Goal: Complete application form

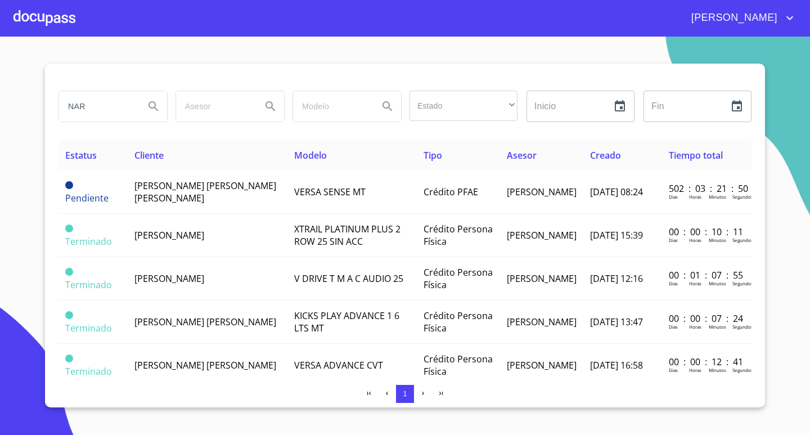
click at [100, 102] on input "NAR" at bounding box center [97, 106] width 76 height 30
click at [62, 25] on div at bounding box center [44, 18] width 62 height 36
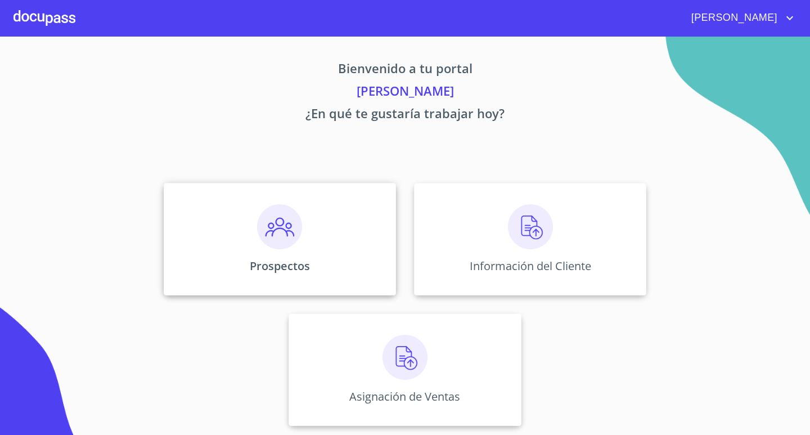
click at [313, 256] on div "Prospectos" at bounding box center [280, 239] width 232 height 112
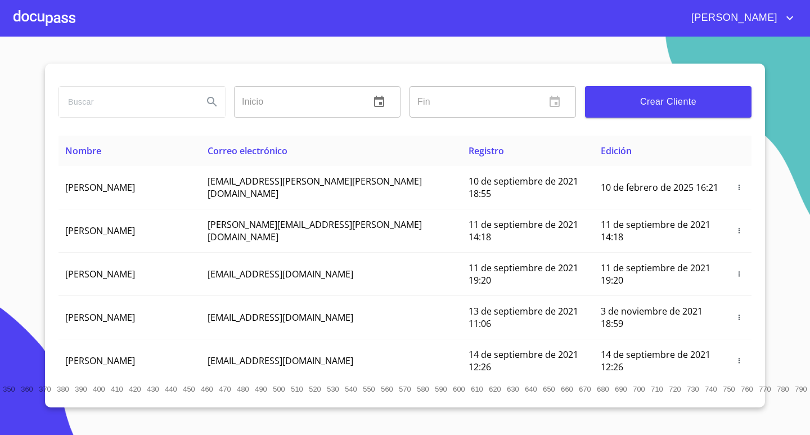
click at [173, 102] on input "search" at bounding box center [126, 102] width 135 height 30
type input "[PERSON_NAME] [PERSON_NAME]"
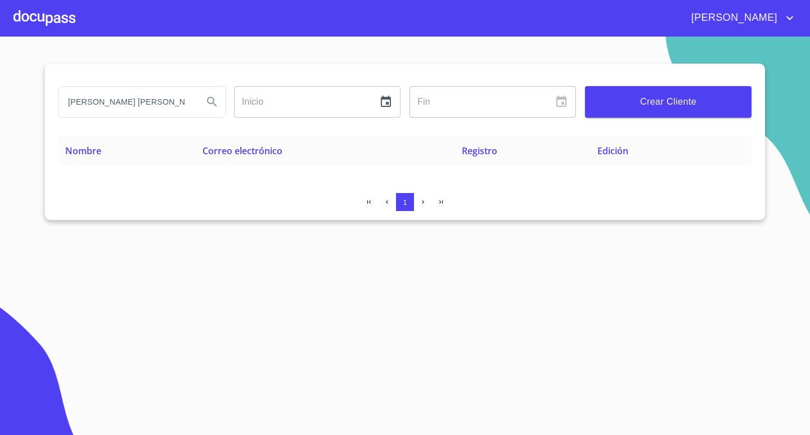
click at [678, 101] on span "Crear Cliente" at bounding box center [668, 102] width 148 height 16
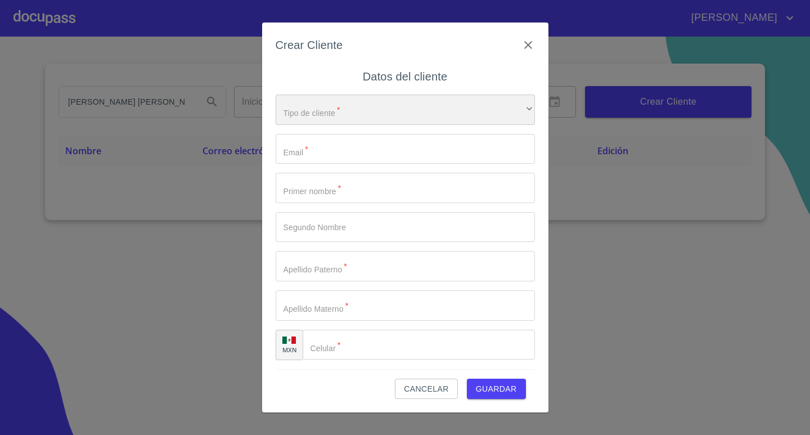
click at [325, 112] on div "​" at bounding box center [405, 109] width 259 height 30
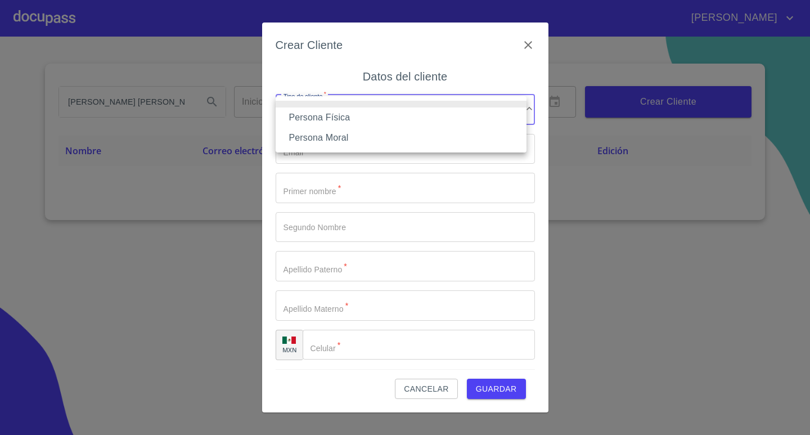
click at [327, 119] on li "Persona Física" at bounding box center [401, 117] width 251 height 20
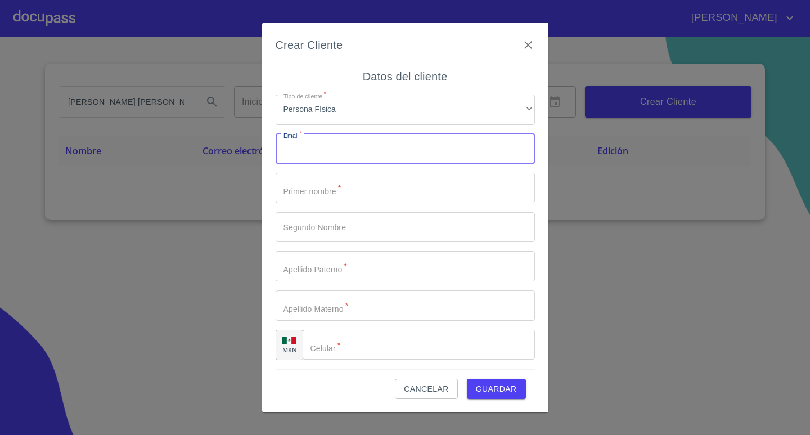
click at [336, 149] on input "Tipo de cliente   *" at bounding box center [405, 149] width 259 height 30
type input "[PERSON_NAME][EMAIL_ADDRESS][PERSON_NAME][DOMAIN_NAME]"
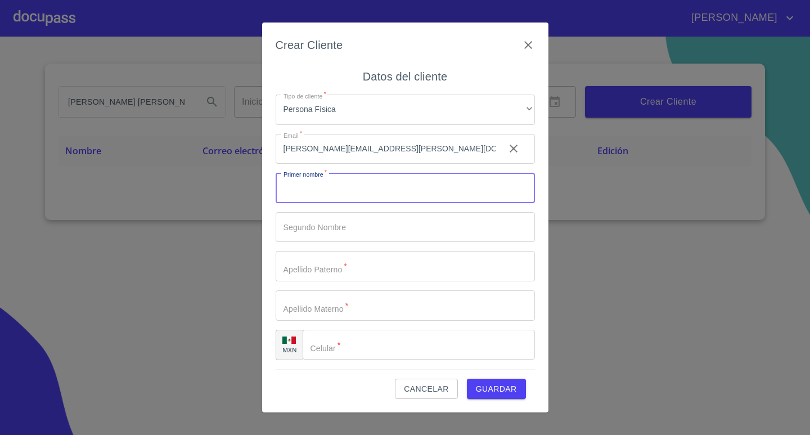
type input "R"
type input "[PERSON_NAME]"
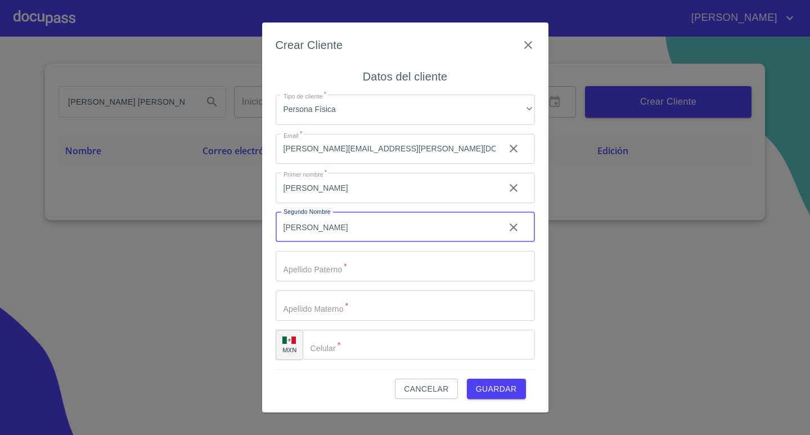
type input "[PERSON_NAME]"
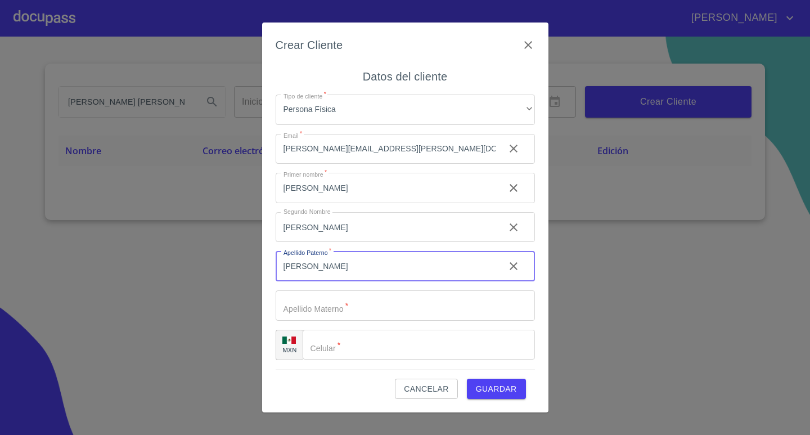
type input "[PERSON_NAME]"
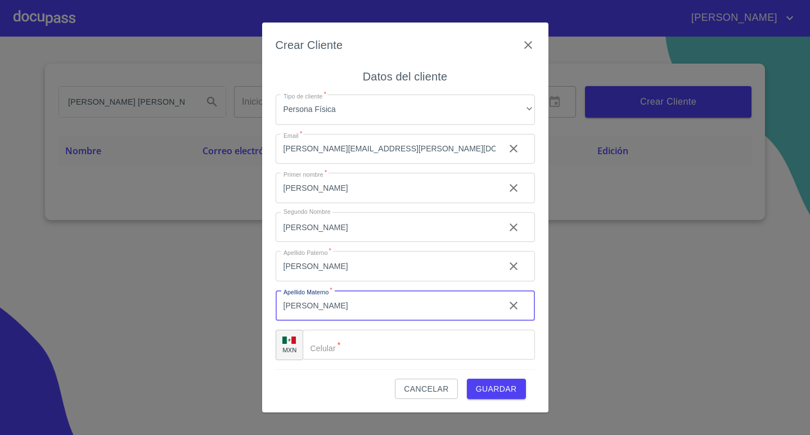
type input "[PERSON_NAME]"
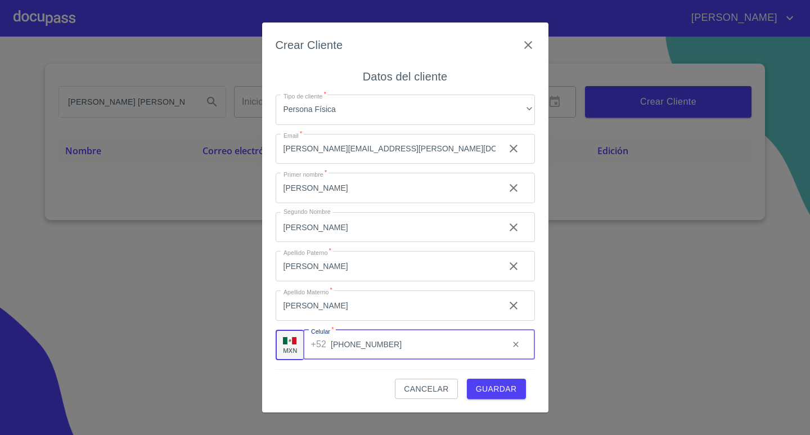
type input "[PHONE_NUMBER]"
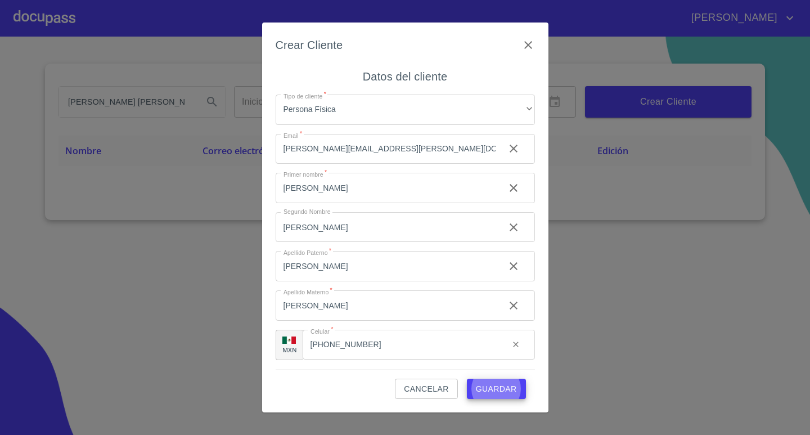
click at [467, 379] on button "Guardar" at bounding box center [496, 389] width 59 height 21
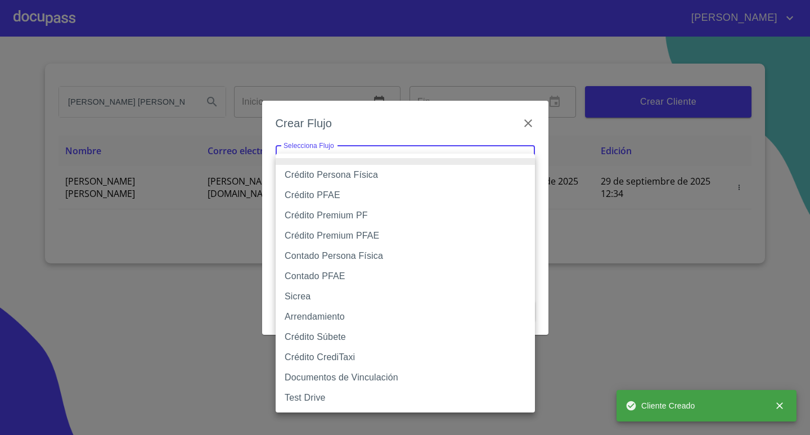
click at [481, 170] on body "[PERSON_NAME] [PERSON_NAME] [PERSON_NAME] Inicio ​ Fin ​ Crear Cliente Nombre C…" at bounding box center [405, 217] width 810 height 435
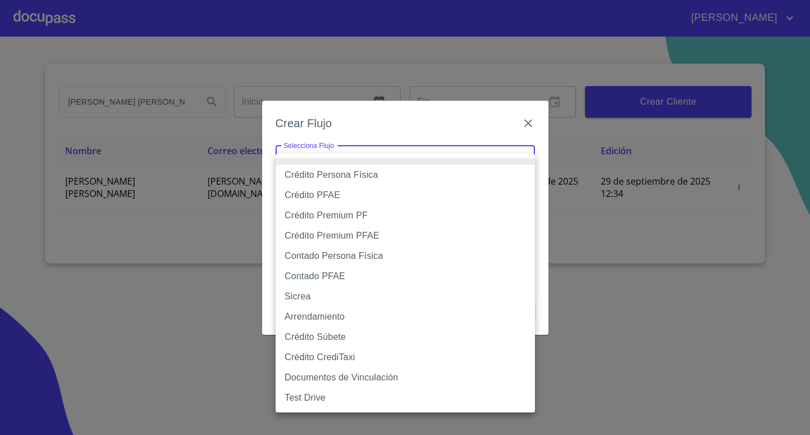
click at [392, 182] on li "Crédito Persona Física" at bounding box center [405, 175] width 259 height 20
type input "6009fb3c7d1714eb8809aa97"
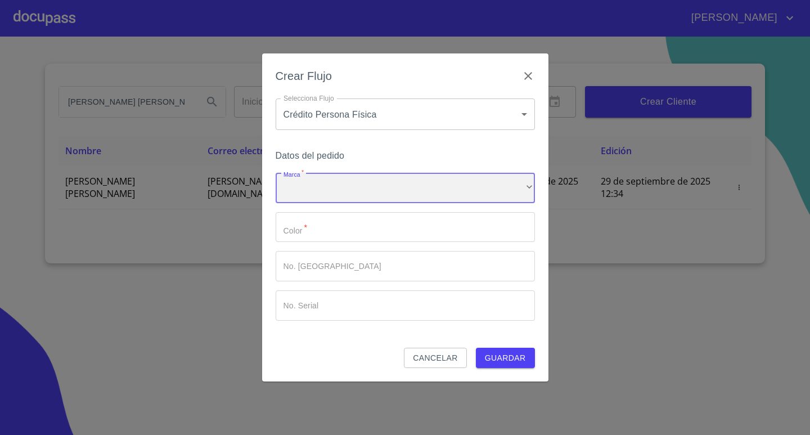
click at [384, 197] on div "​" at bounding box center [405, 188] width 259 height 30
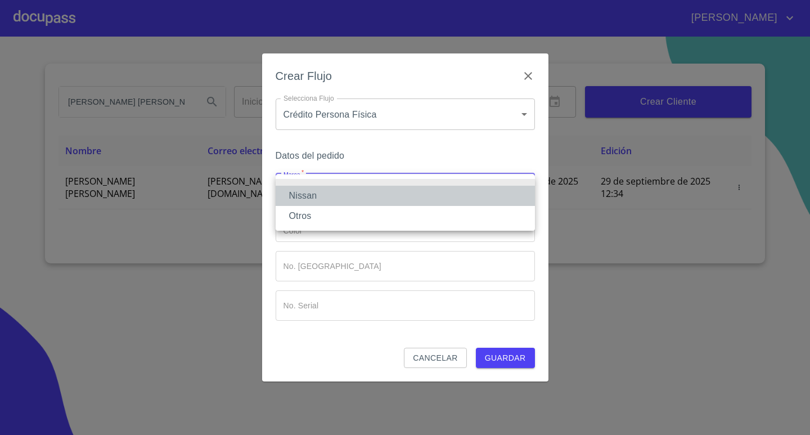
click at [363, 199] on li "Nissan" at bounding box center [405, 196] width 259 height 20
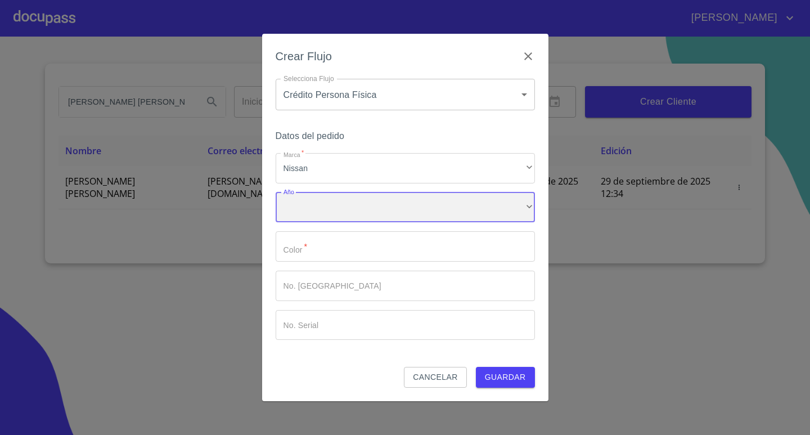
click at [359, 213] on div "​" at bounding box center [405, 207] width 259 height 30
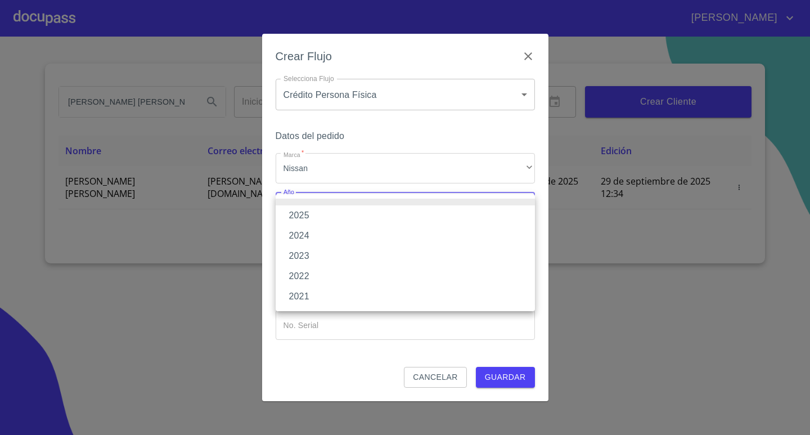
click at [346, 222] on li "2025" at bounding box center [405, 215] width 259 height 20
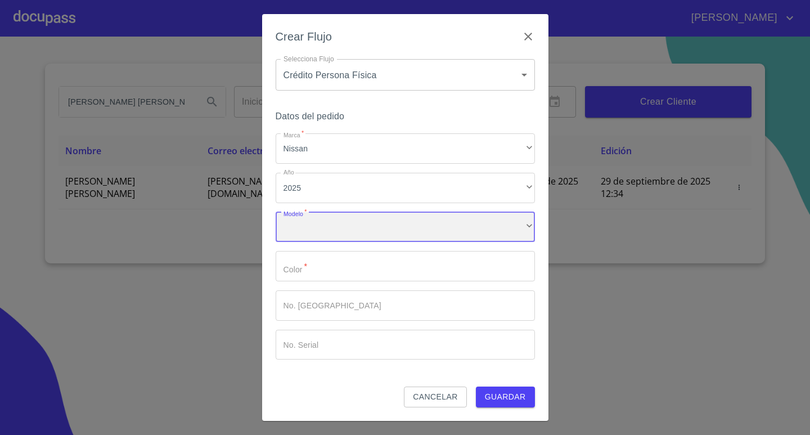
click at [352, 229] on div "​" at bounding box center [405, 227] width 259 height 30
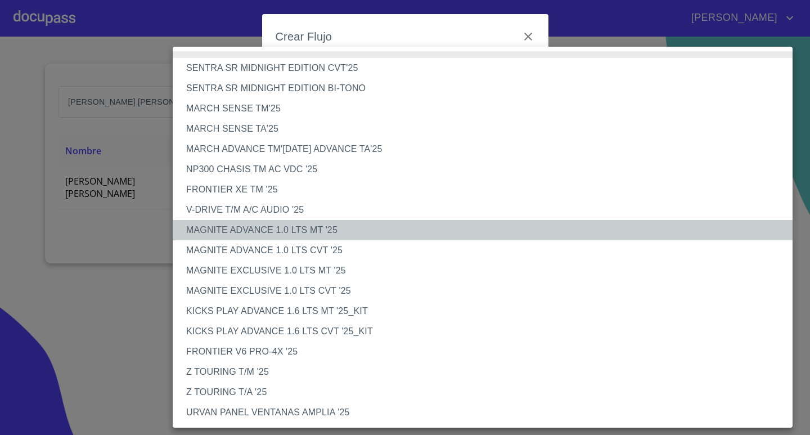
click at [296, 232] on li "MAGNITE ADVANCE 1.0 LTS MT '25" at bounding box center [487, 230] width 628 height 20
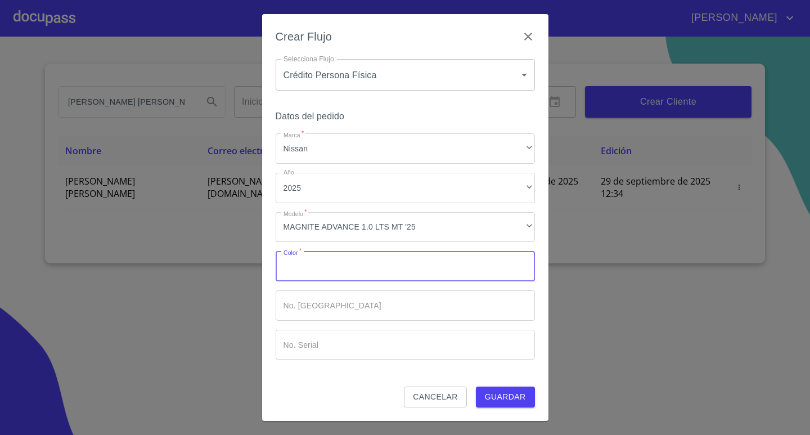
click at [298, 265] on input "Marca   *" at bounding box center [405, 266] width 259 height 30
type input "PLATA"
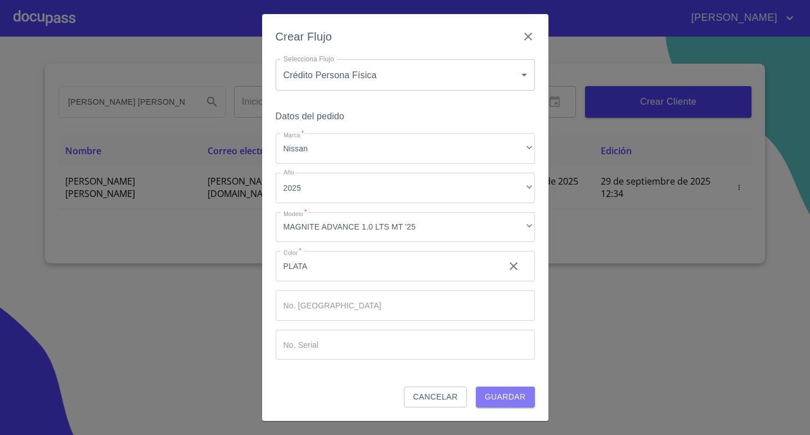
click at [530, 401] on button "Guardar" at bounding box center [505, 396] width 59 height 21
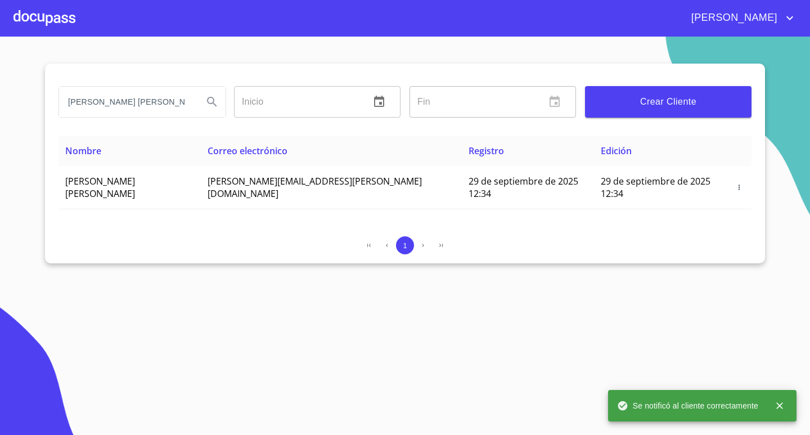
click at [60, 26] on div at bounding box center [44, 18] width 62 height 36
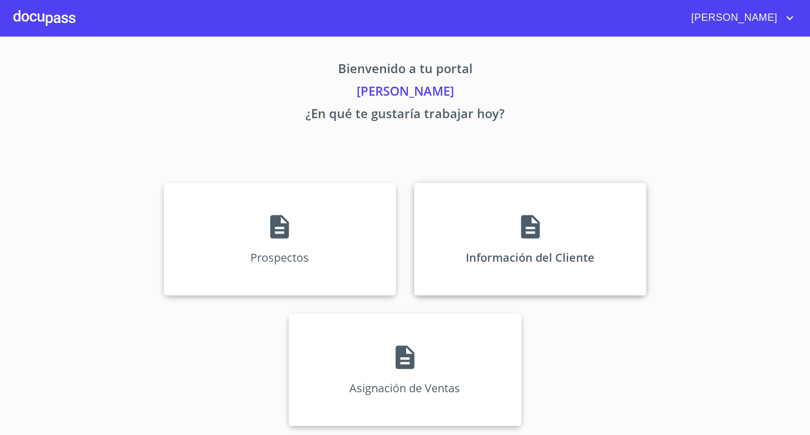
click at [485, 239] on div "Información del Cliente" at bounding box center [530, 239] width 232 height 112
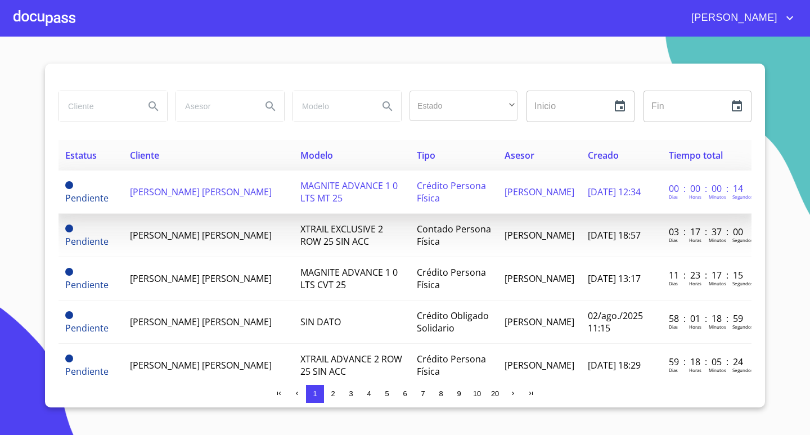
click at [250, 204] on td "[PERSON_NAME] [PERSON_NAME]" at bounding box center [208, 191] width 170 height 43
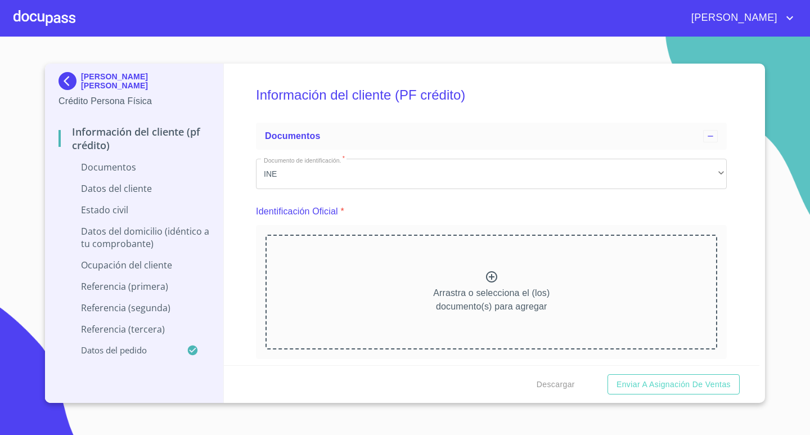
click at [517, 281] on div "Arrastra o selecciona el (los) documento(s) para agregar" at bounding box center [491, 292] width 452 height 115
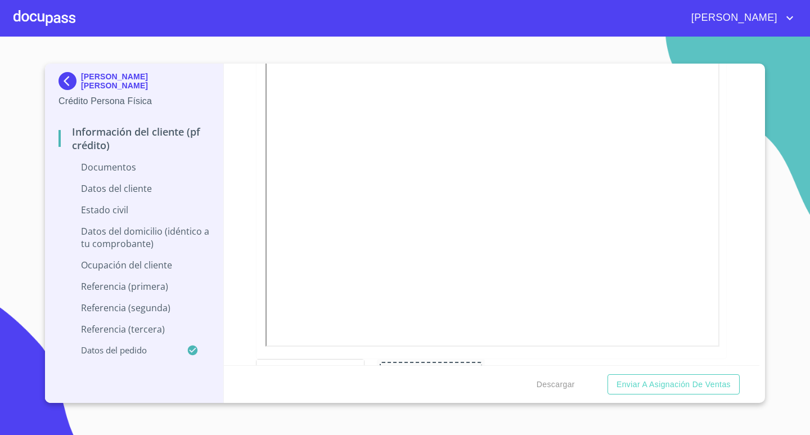
scroll to position [281, 0]
click at [445, 334] on div at bounding box center [431, 330] width 102 height 59
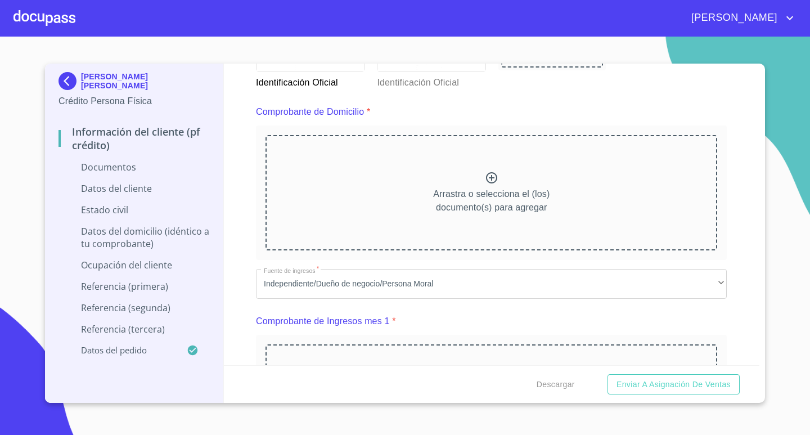
scroll to position [619, 0]
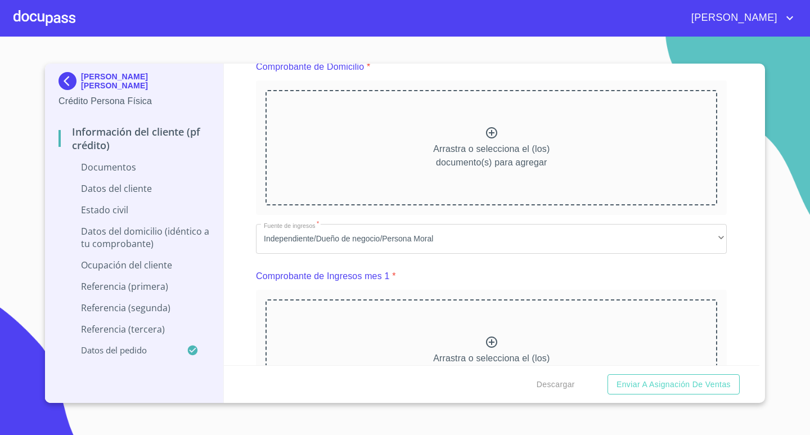
click at [500, 166] on p "Arrastra o selecciona el (los) documento(s) para agregar" at bounding box center [491, 155] width 116 height 27
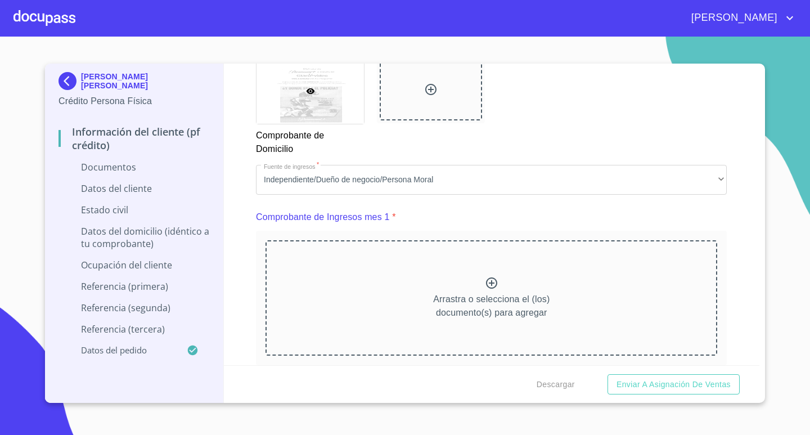
scroll to position [1012, 0]
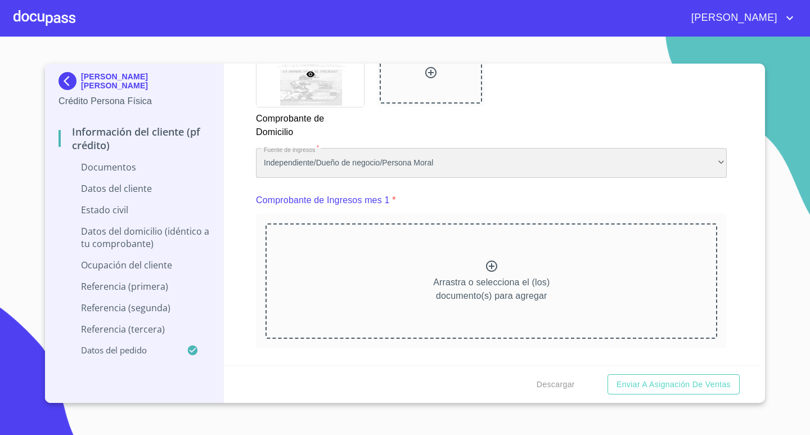
click at [689, 164] on div "Independiente/Dueño de negocio/Persona Moral" at bounding box center [491, 163] width 471 height 30
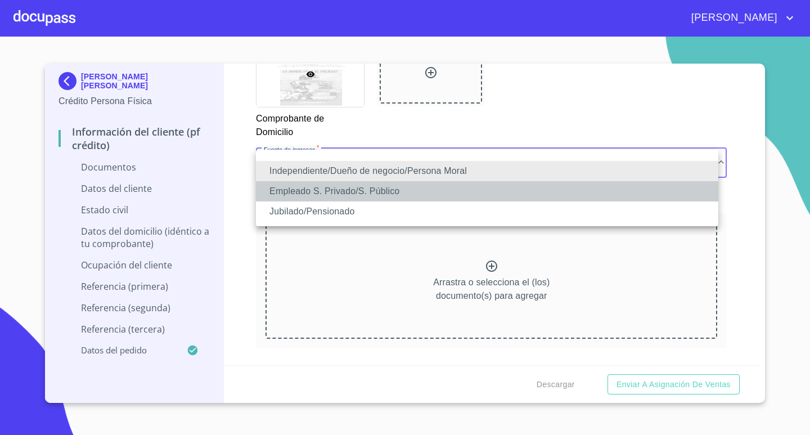
click at [429, 190] on li "Empleado S. Privado/S. Público" at bounding box center [487, 191] width 462 height 20
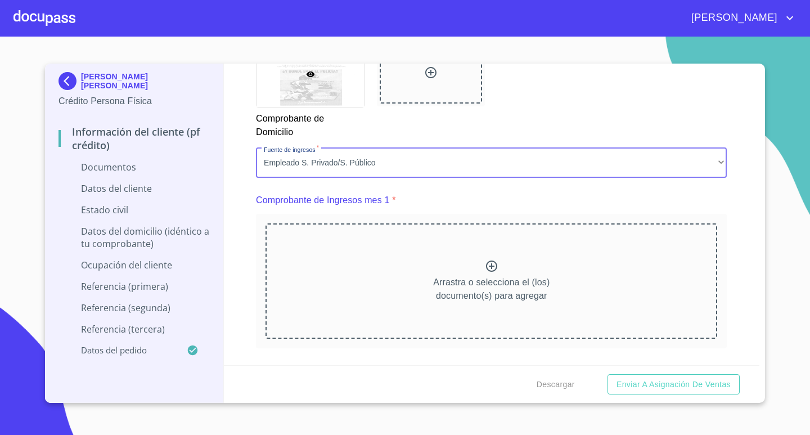
click at [622, 282] on div "Arrastra o selecciona el (los) documento(s) para agregar" at bounding box center [491, 280] width 452 height 115
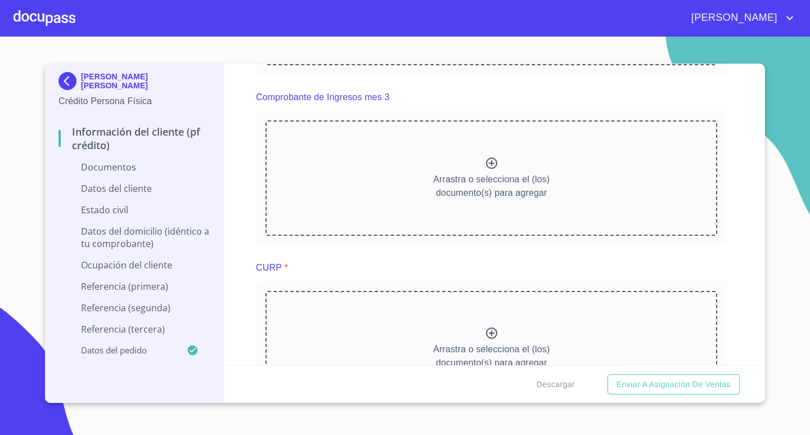
scroll to position [1912, 0]
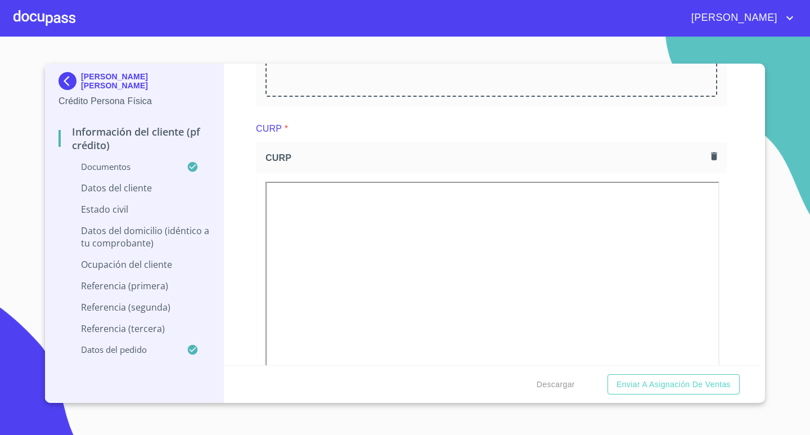
click at [516, 131] on div "CURP *" at bounding box center [491, 128] width 471 height 27
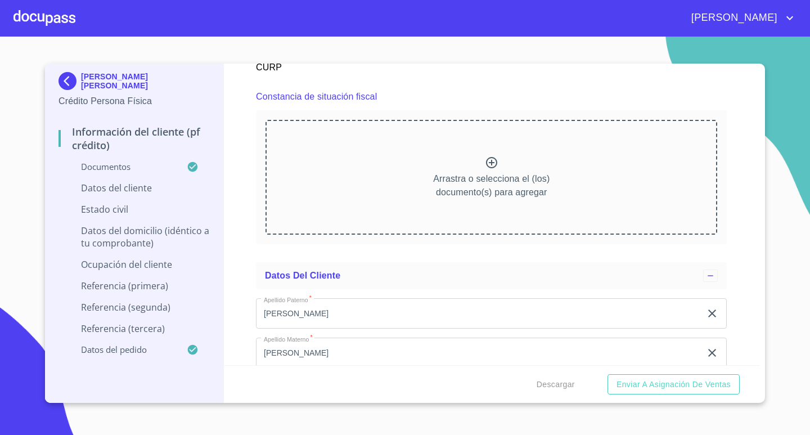
scroll to position [2587, 0]
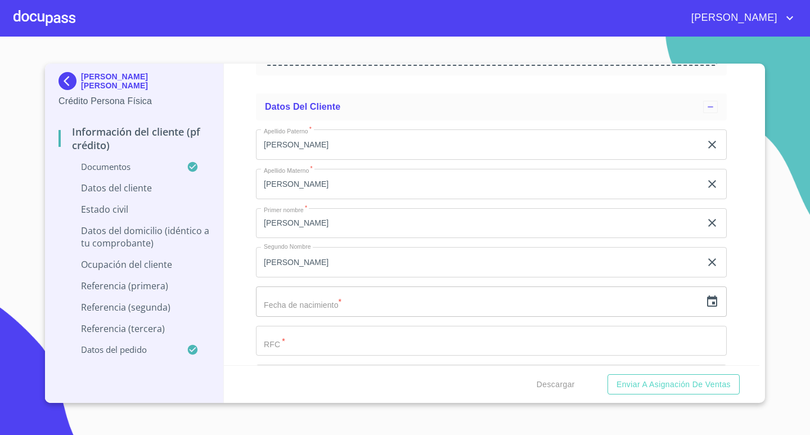
click at [705, 304] on icon "button" at bounding box center [711, 301] width 13 height 13
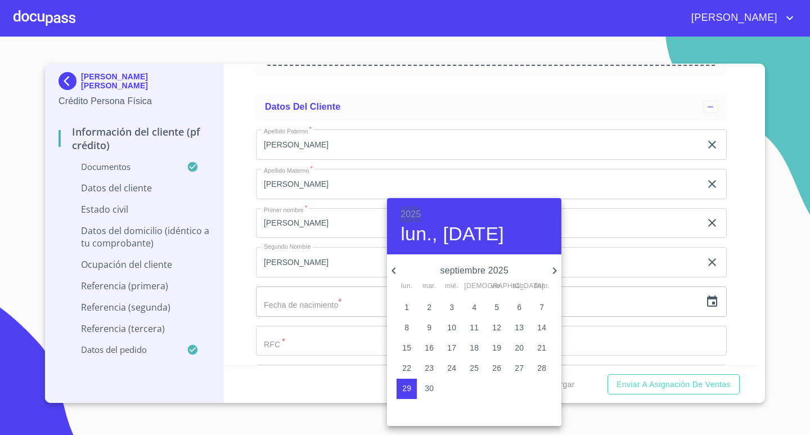
click at [406, 213] on h6 "2025" at bounding box center [410, 214] width 20 height 16
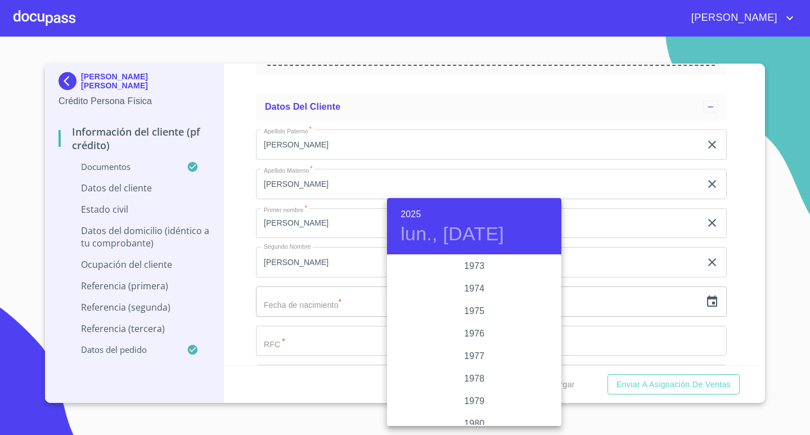
scroll to position [1080, 0]
click at [467, 290] on div "1974" at bounding box center [474, 289] width 174 height 22
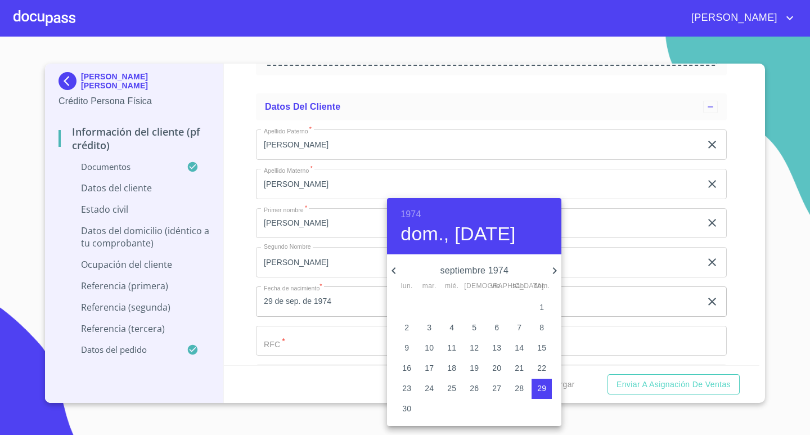
click at [396, 271] on icon "button" at bounding box center [393, 270] width 13 height 13
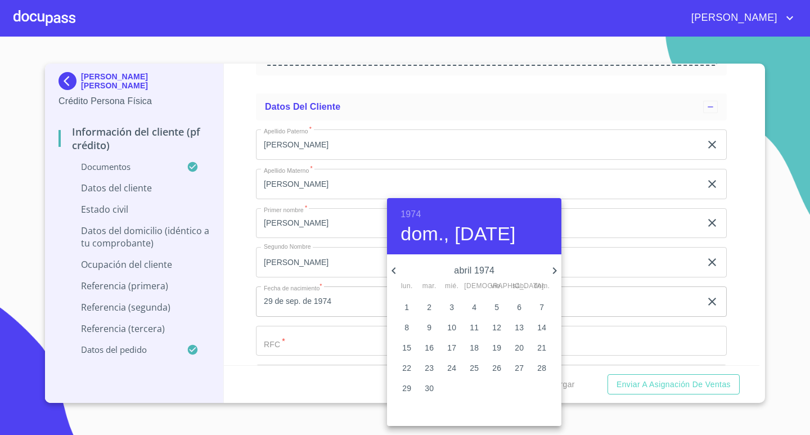
click at [426, 347] on p "16" at bounding box center [429, 347] width 9 height 11
type input "16 de abr. de 1974"
click at [325, 345] on div at bounding box center [405, 217] width 810 height 435
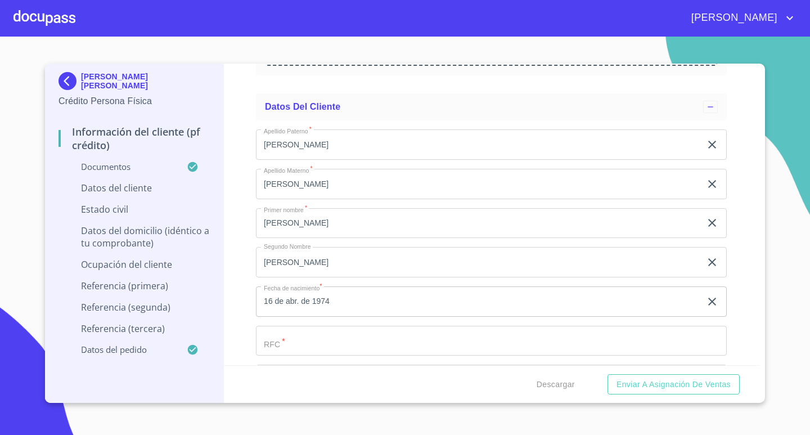
click at [324, 343] on input "Documento de identificación.   *" at bounding box center [491, 341] width 471 height 30
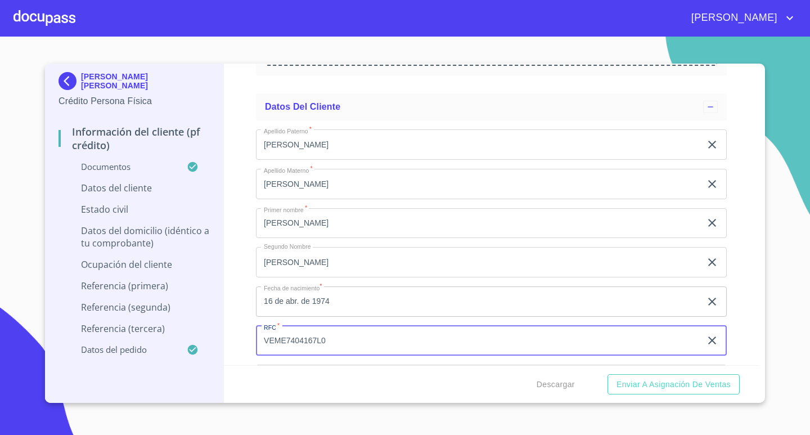
type input "VEME7404167L0"
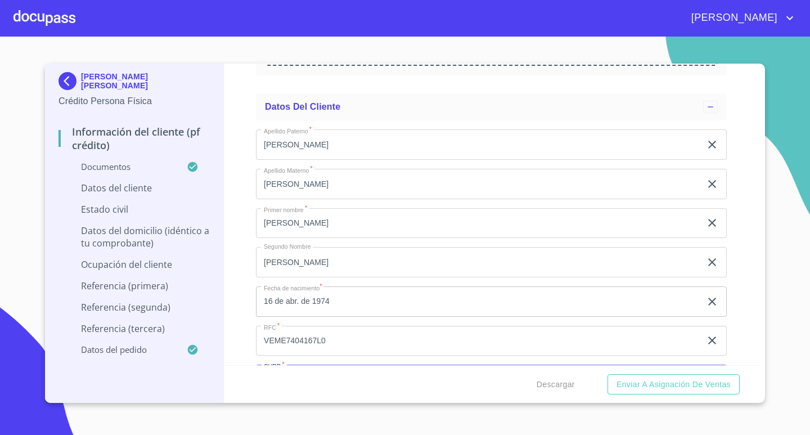
scroll to position [2617, 0]
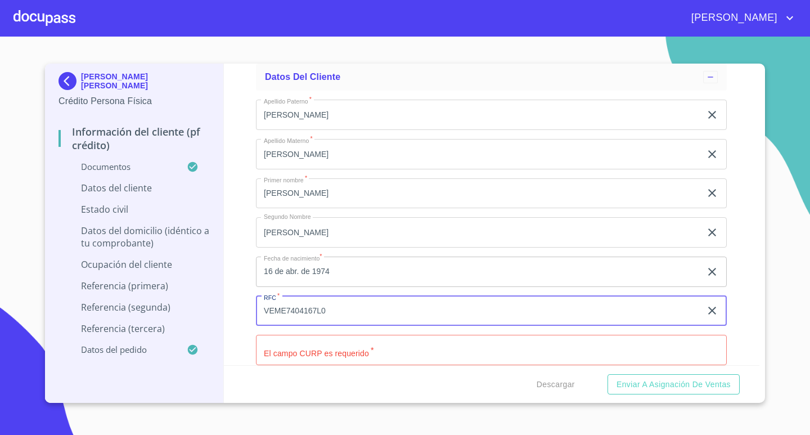
drag, startPoint x: 345, startPoint y: 313, endPoint x: 211, endPoint y: 314, distance: 133.9
click at [211, 314] on div "[PERSON_NAME] [PERSON_NAME] Crédito Persona Física Información del cliente (PF …" at bounding box center [402, 233] width 714 height 339
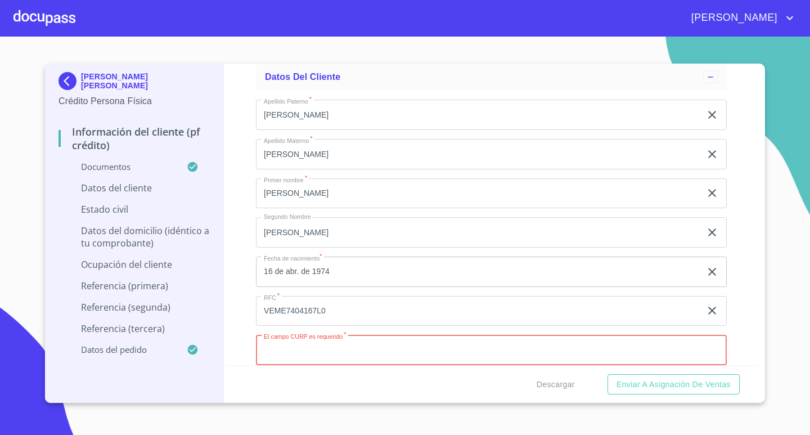
paste input "VEME7404167L0"
type input "VEME740416MDFGCR07"
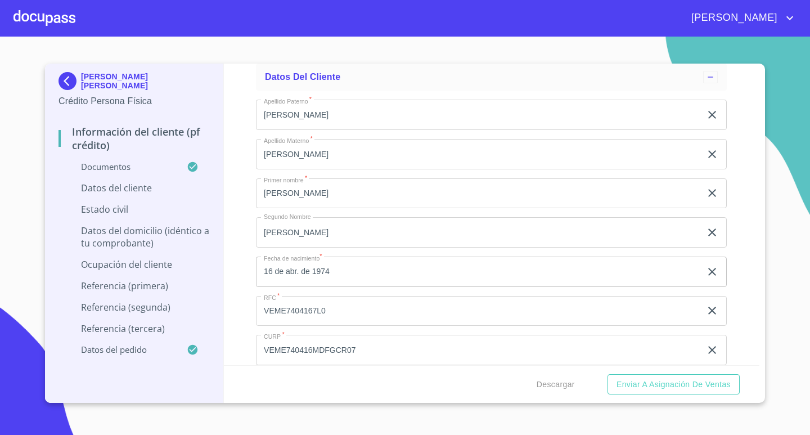
scroll to position [2792, 0]
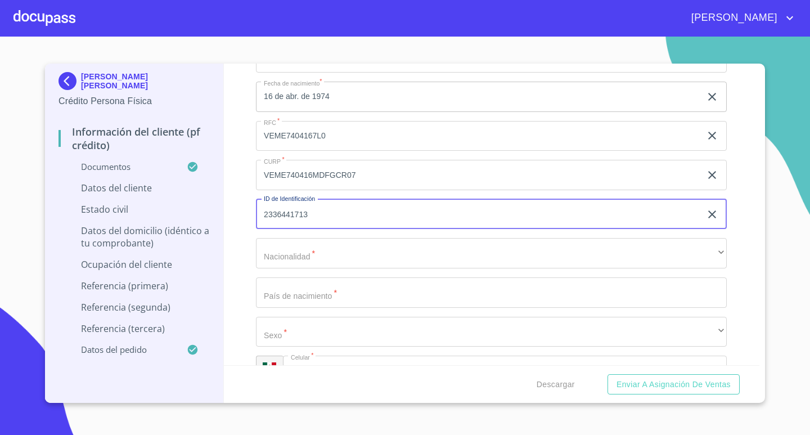
type input "2336441713"
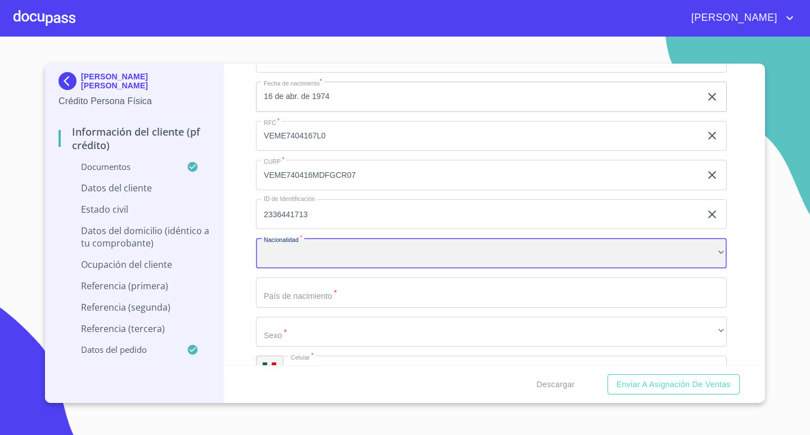
click at [611, 251] on div "​" at bounding box center [491, 253] width 471 height 30
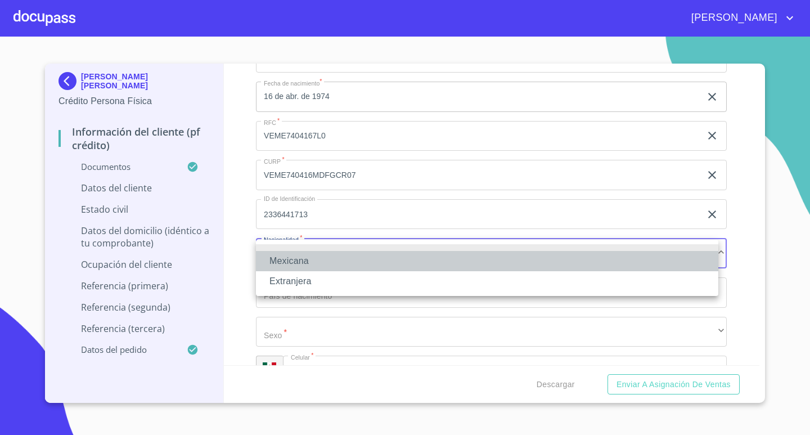
click at [445, 257] on li "Mexicana" at bounding box center [487, 261] width 462 height 20
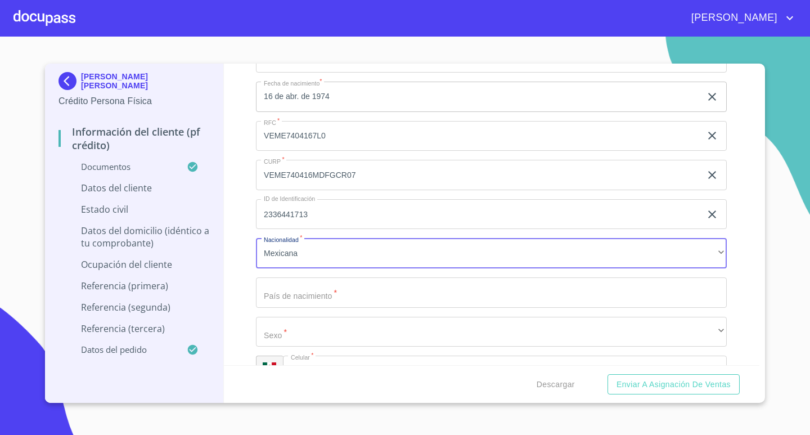
click at [445, 283] on input "Documento de identificación.   *" at bounding box center [491, 292] width 471 height 30
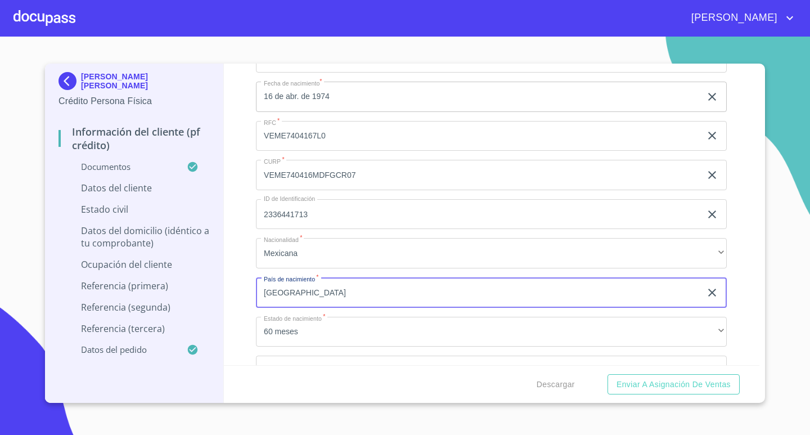
type input "[GEOGRAPHIC_DATA]"
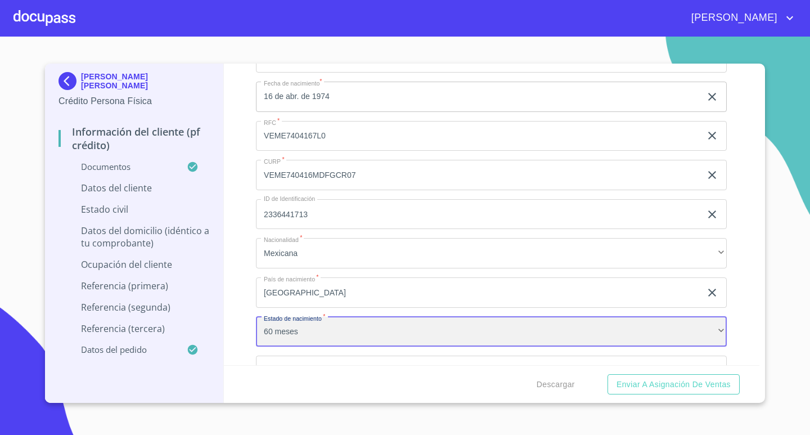
click at [446, 339] on div "60 meses" at bounding box center [491, 332] width 471 height 30
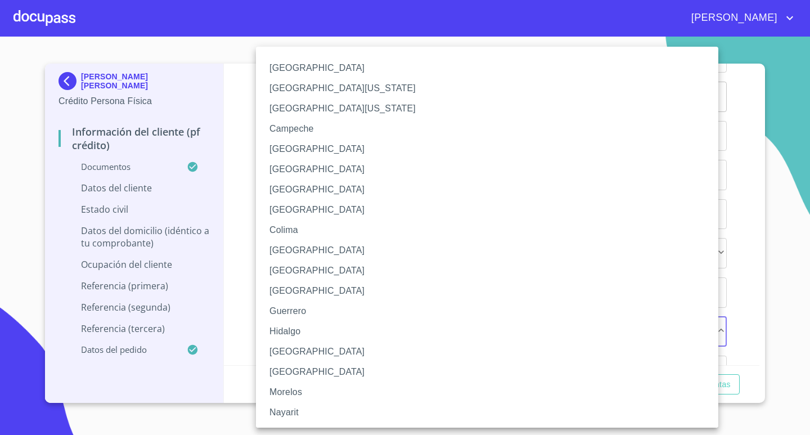
click at [393, 348] on li "[GEOGRAPHIC_DATA]" at bounding box center [491, 351] width 471 height 20
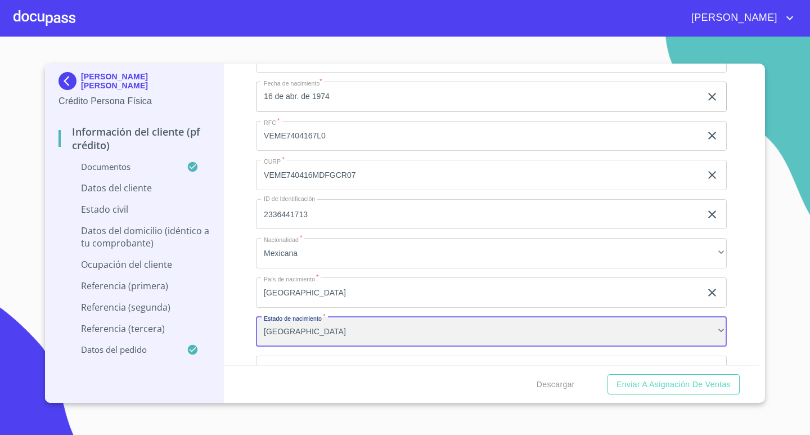
scroll to position [2848, 0]
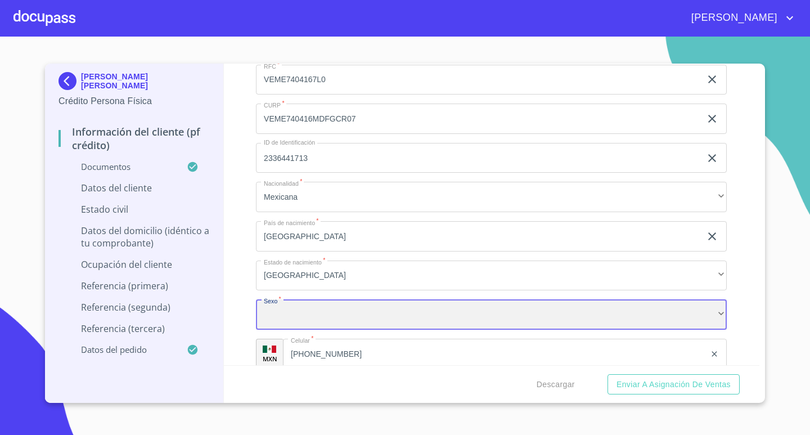
click at [418, 312] on div "​" at bounding box center [491, 314] width 471 height 30
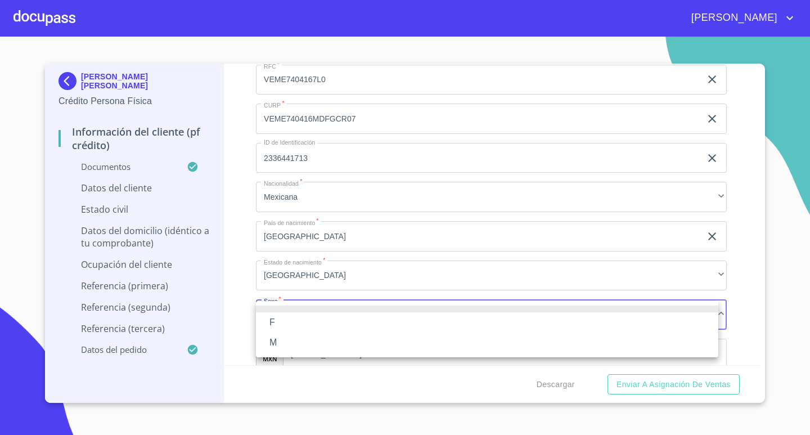
click at [323, 316] on li "F" at bounding box center [487, 322] width 462 height 20
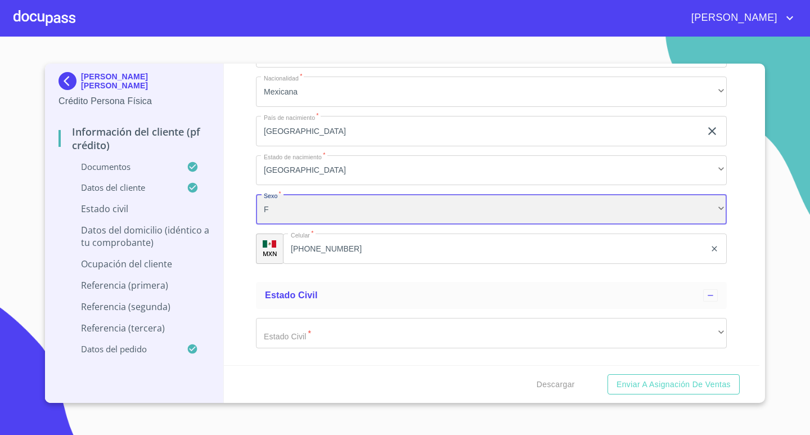
scroll to position [2961, 0]
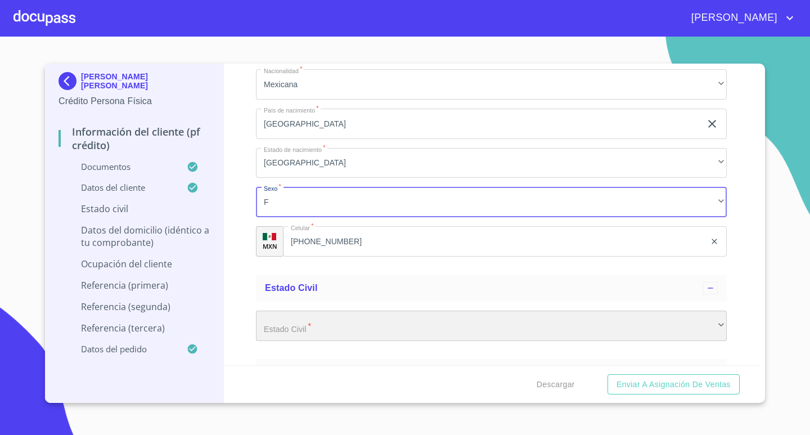
click at [379, 327] on div "​" at bounding box center [491, 325] width 471 height 30
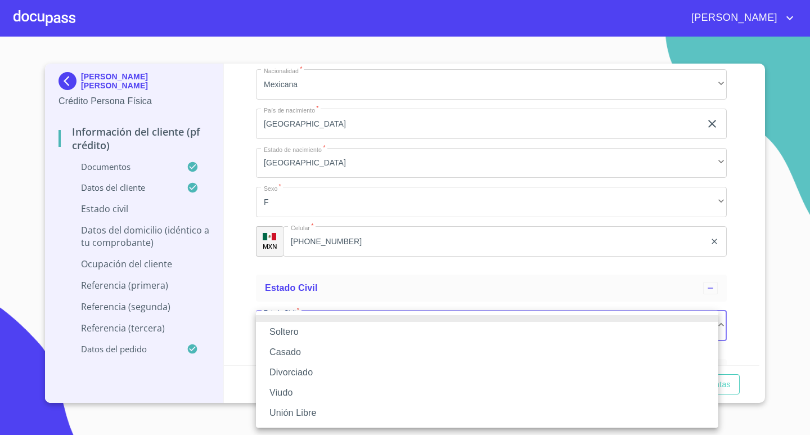
click at [337, 335] on li "Soltero" at bounding box center [487, 332] width 462 height 20
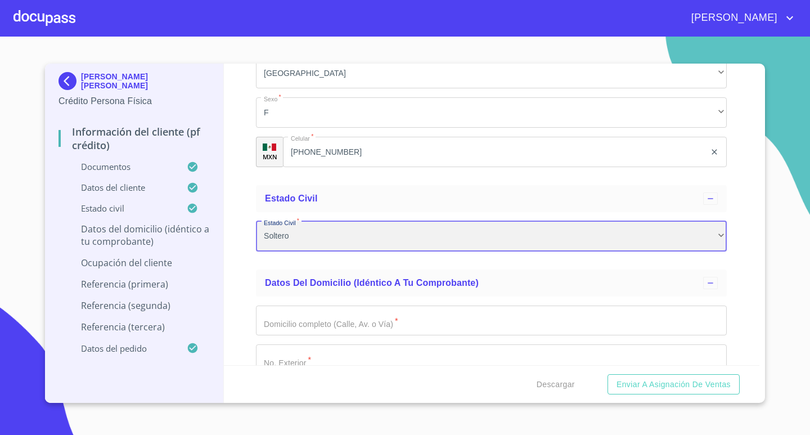
scroll to position [3073, 0]
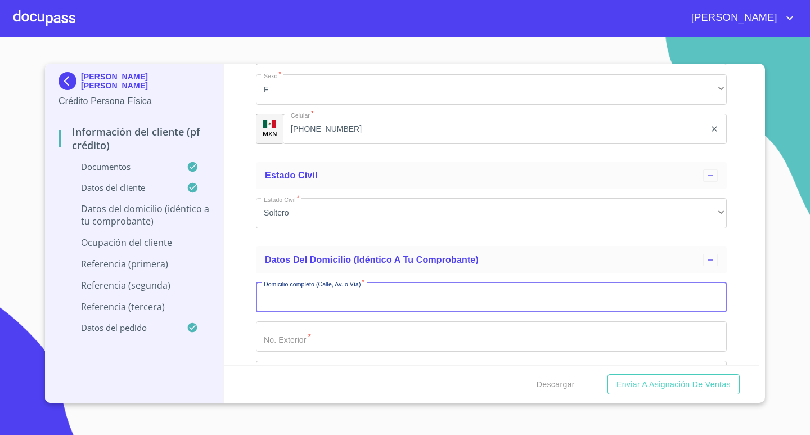
click at [364, 305] on input "Documento de identificación.   *" at bounding box center [491, 297] width 471 height 30
type input "[PERSON_NAME]"
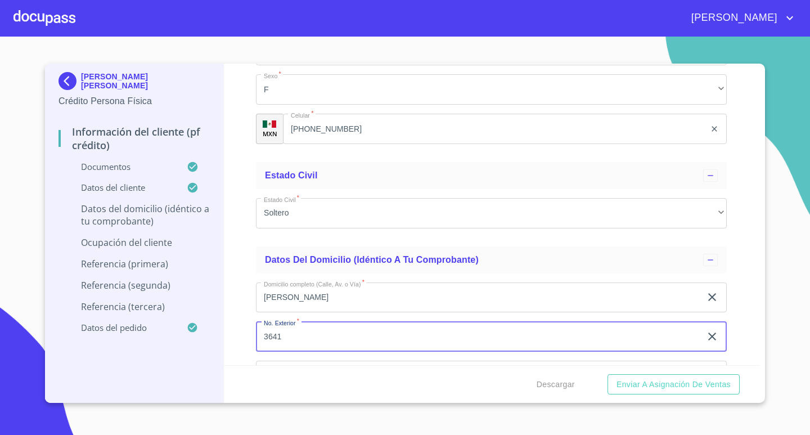
type input "3641"
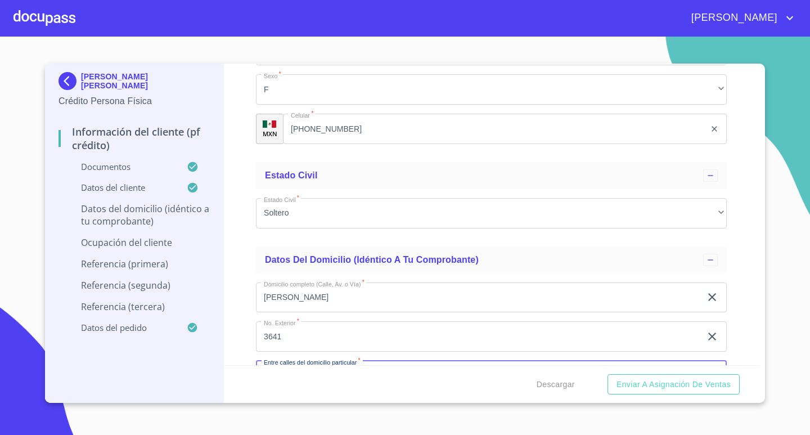
scroll to position [3099, 0]
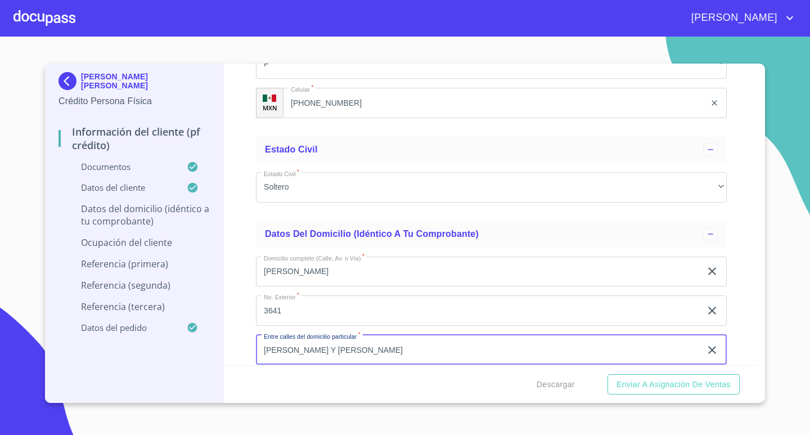
type input "[PERSON_NAME] Y [PERSON_NAME]"
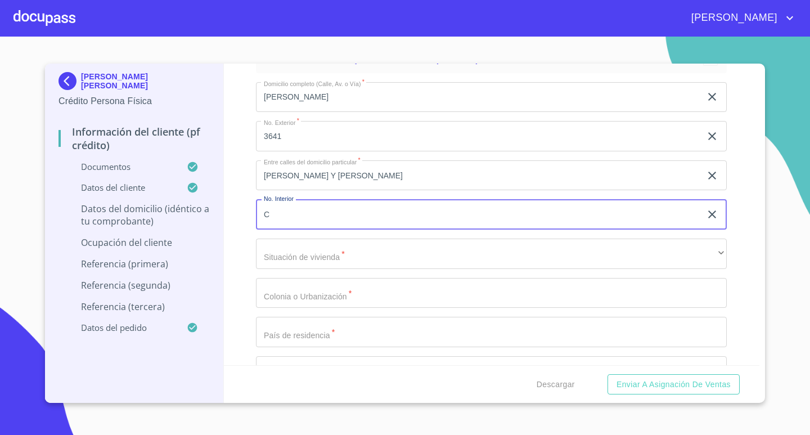
type input "C"
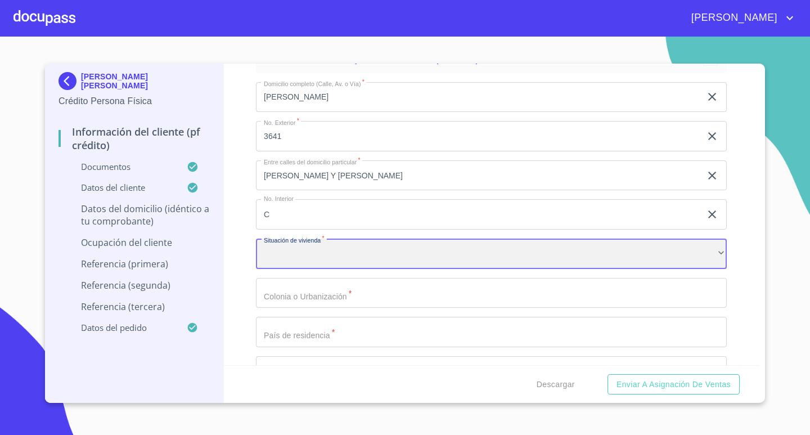
click at [427, 258] on div "​" at bounding box center [491, 253] width 471 height 30
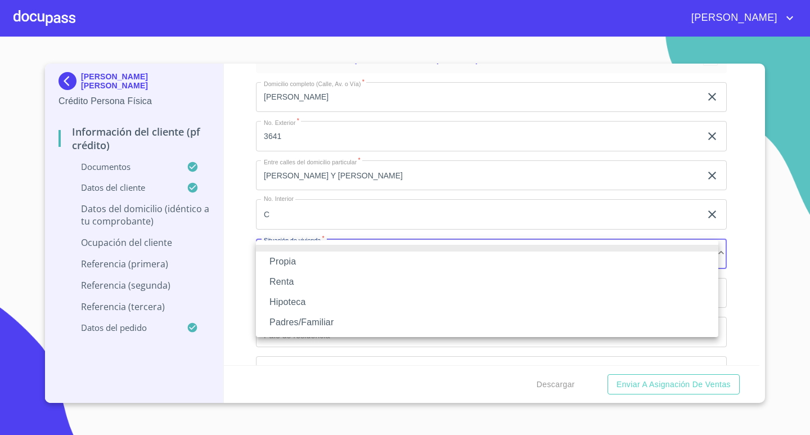
click at [346, 264] on li "Propia" at bounding box center [487, 261] width 462 height 20
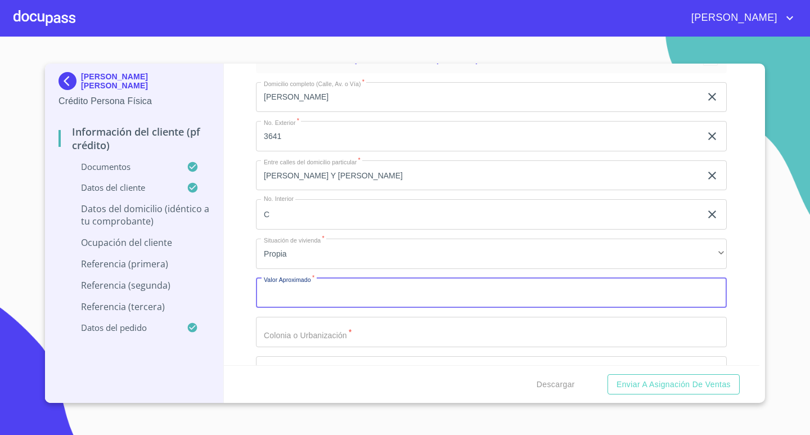
click at [340, 290] on input "Documento de identificación.   *" at bounding box center [491, 293] width 471 height 30
type input "$3,150,000"
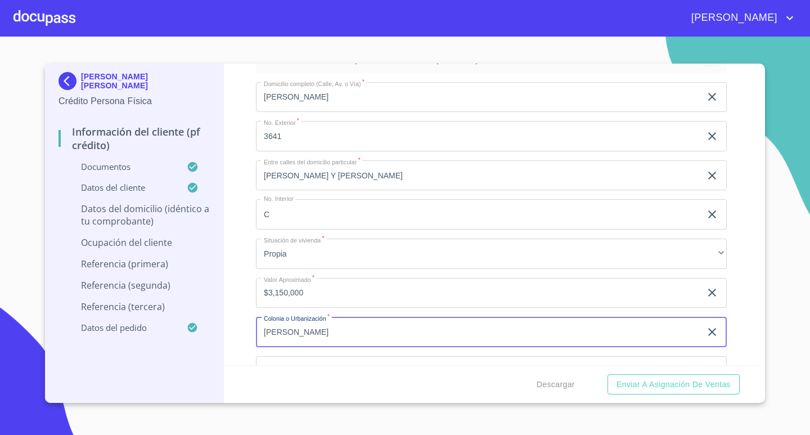
type input "[PERSON_NAME]"
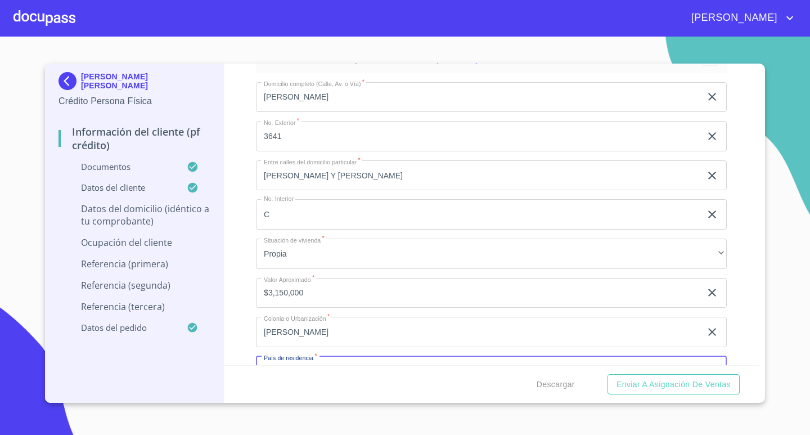
scroll to position [3295, 0]
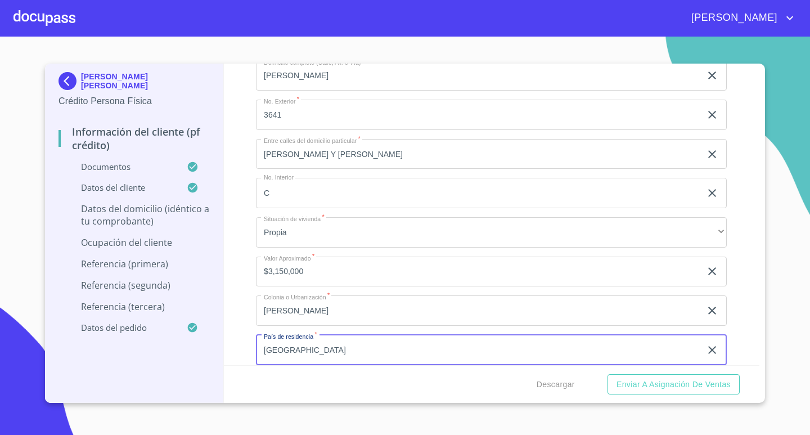
type input "[GEOGRAPHIC_DATA]"
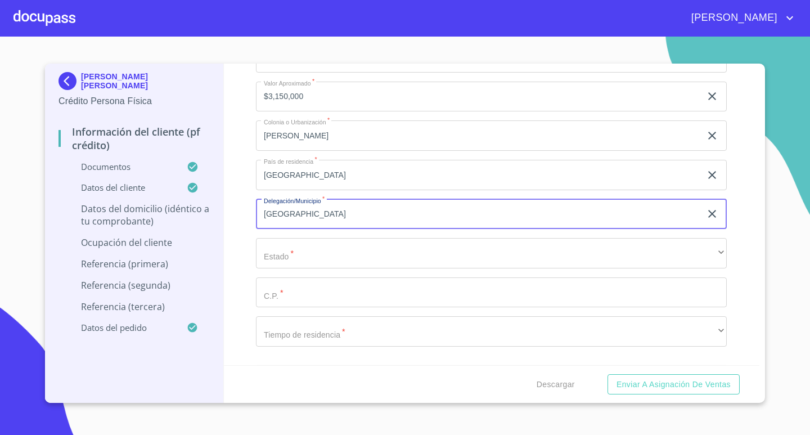
type input "[GEOGRAPHIC_DATA]"
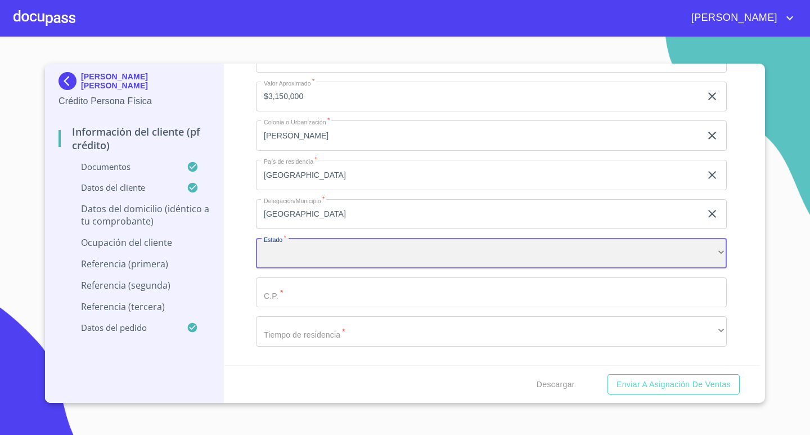
click at [364, 240] on div "​" at bounding box center [491, 253] width 471 height 30
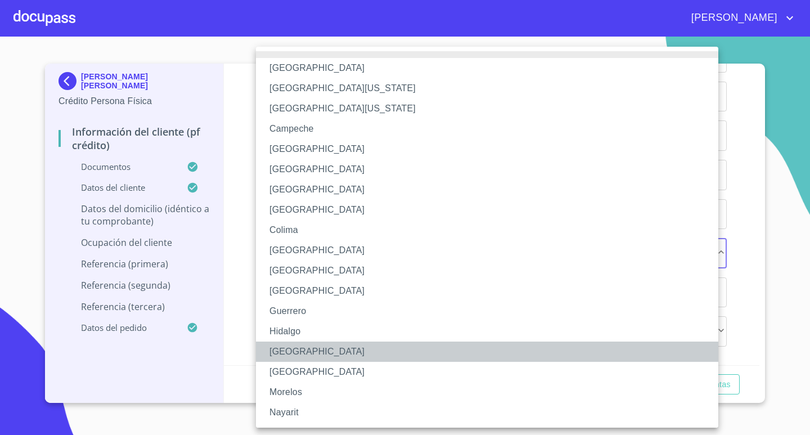
click at [298, 349] on li "[GEOGRAPHIC_DATA]" at bounding box center [491, 351] width 471 height 20
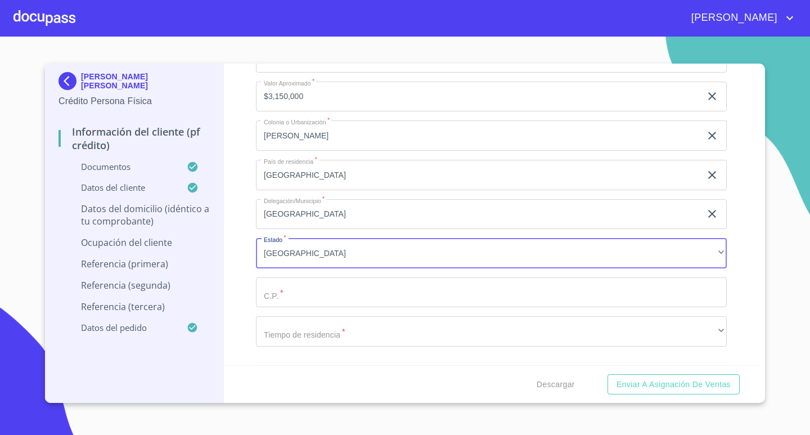
click at [316, 300] on input "Documento de identificación.   *" at bounding box center [491, 292] width 471 height 30
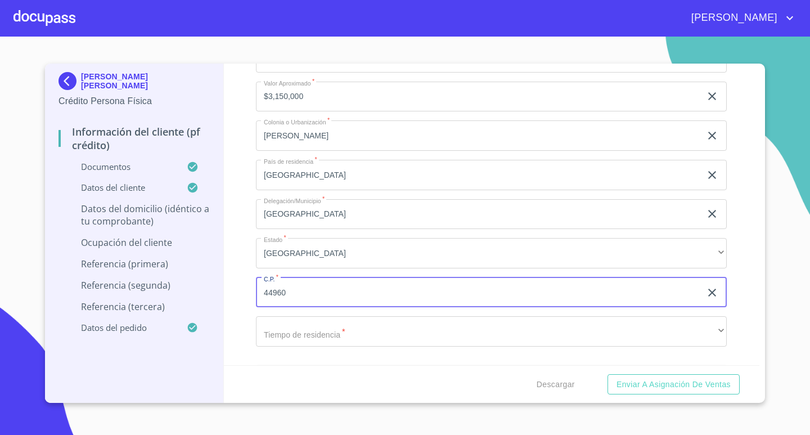
type input "44960"
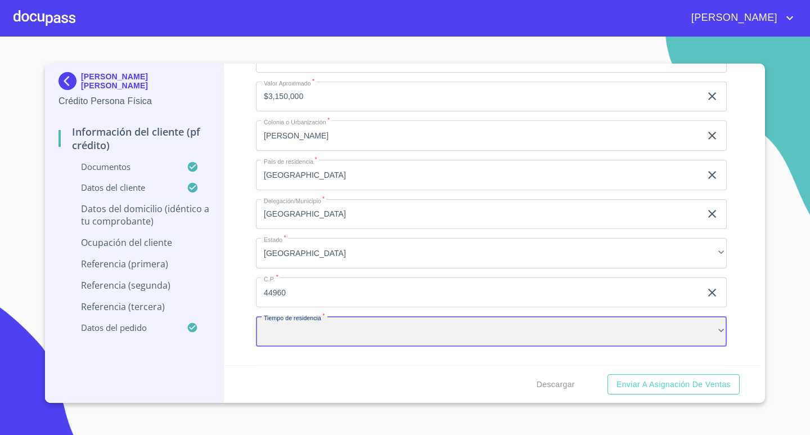
click at [331, 331] on div "​" at bounding box center [491, 331] width 471 height 30
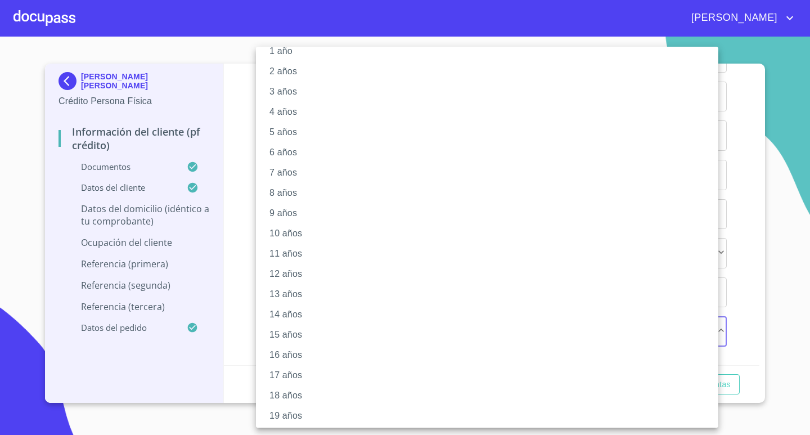
scroll to position [56, 0]
click at [329, 374] on li "18 años" at bounding box center [491, 376] width 471 height 20
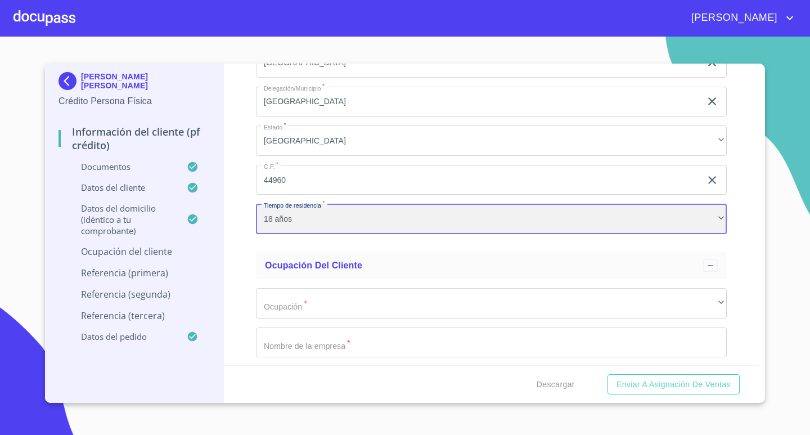
scroll to position [3751, 0]
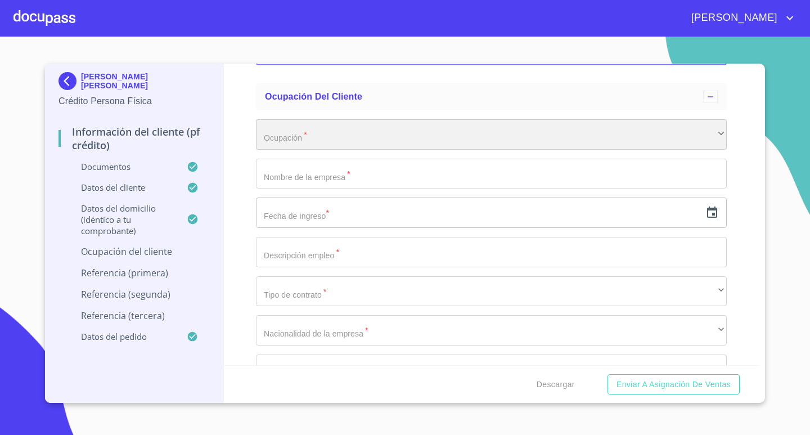
click at [382, 137] on div "​" at bounding box center [491, 134] width 471 height 30
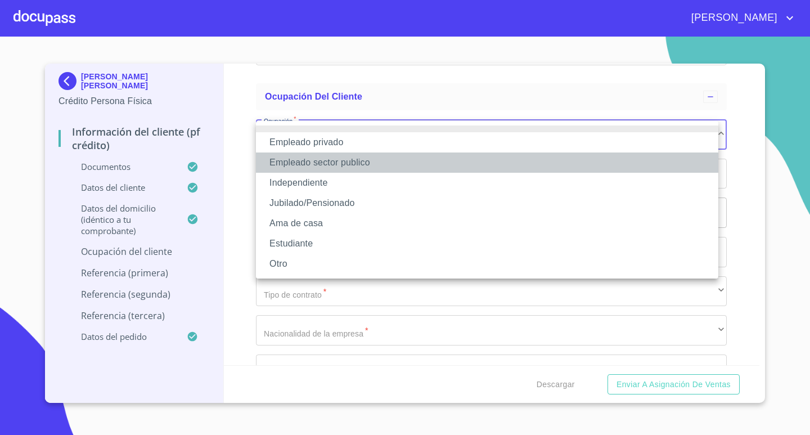
click at [370, 165] on li "Empleado sector publico" at bounding box center [487, 162] width 462 height 20
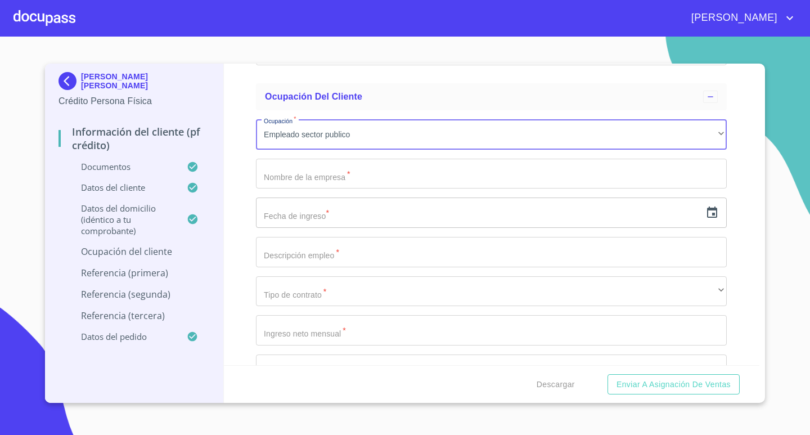
click at [361, 169] on input "Documento de identificación.   *" at bounding box center [491, 174] width 471 height 30
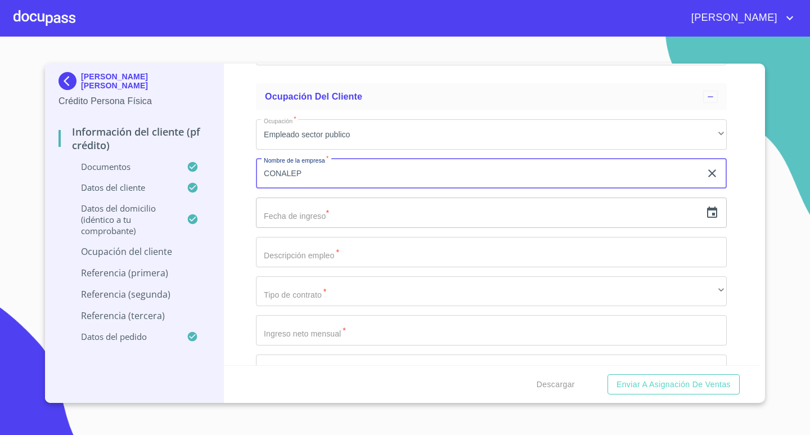
type input "CONALEP"
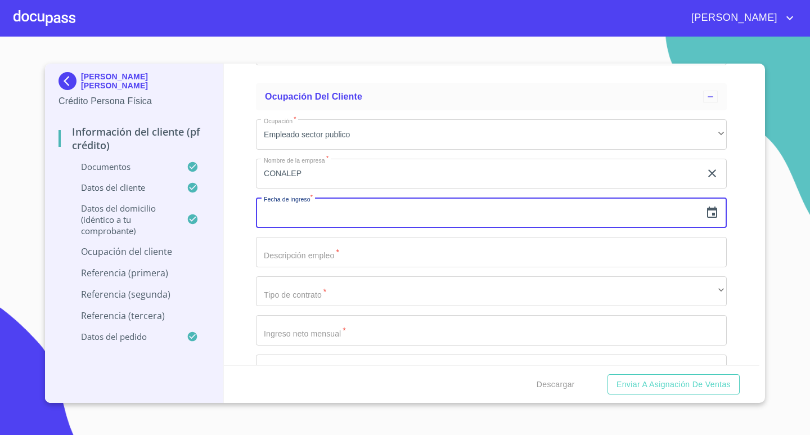
click at [705, 211] on icon "button" at bounding box center [711, 212] width 13 height 13
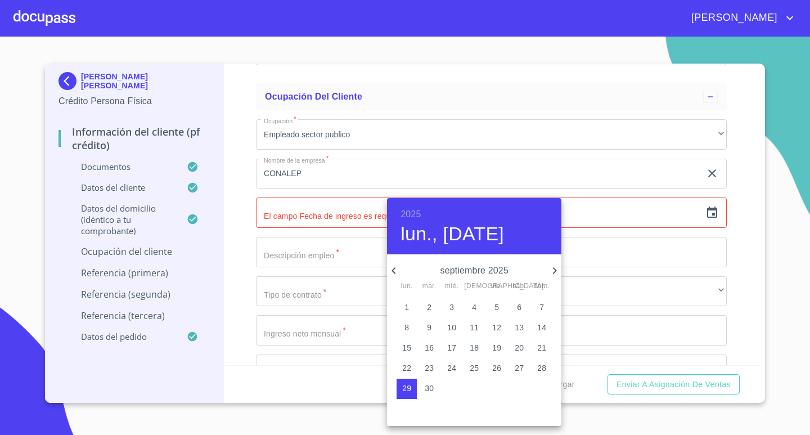
click at [413, 211] on h6 "2025" at bounding box center [410, 214] width 20 height 16
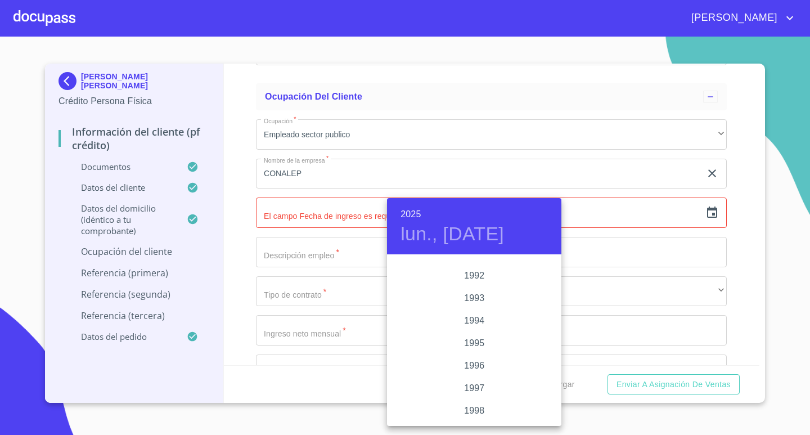
scroll to position [1477, 0]
click at [472, 342] on div "1994" at bounding box center [474, 343] width 174 height 22
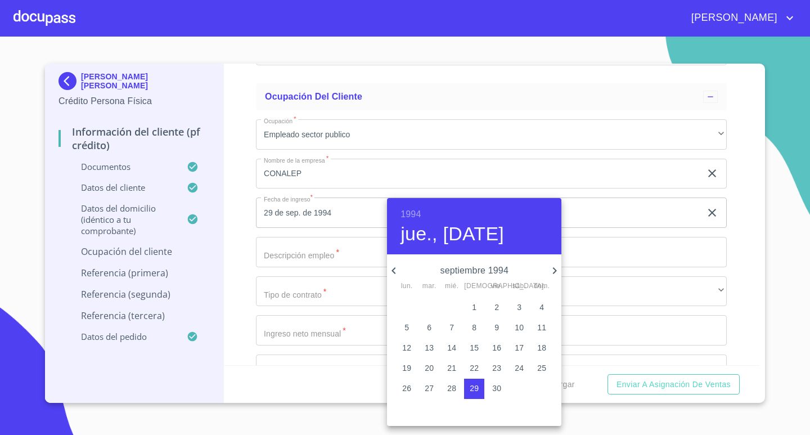
click at [396, 269] on icon "button" at bounding box center [393, 270] width 13 height 13
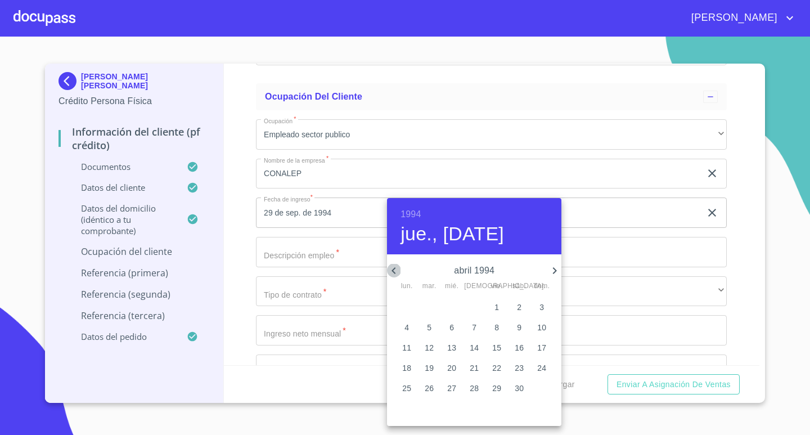
click at [396, 269] on icon "button" at bounding box center [393, 270] width 13 height 13
click at [432, 307] on span "1" at bounding box center [429, 306] width 20 height 11
type input "1 de feb. de 1994"
click at [311, 257] on div at bounding box center [405, 217] width 810 height 435
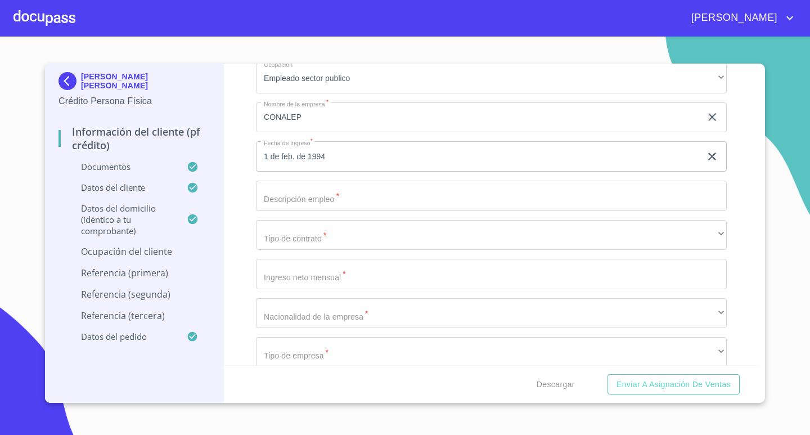
scroll to position [3864, 0]
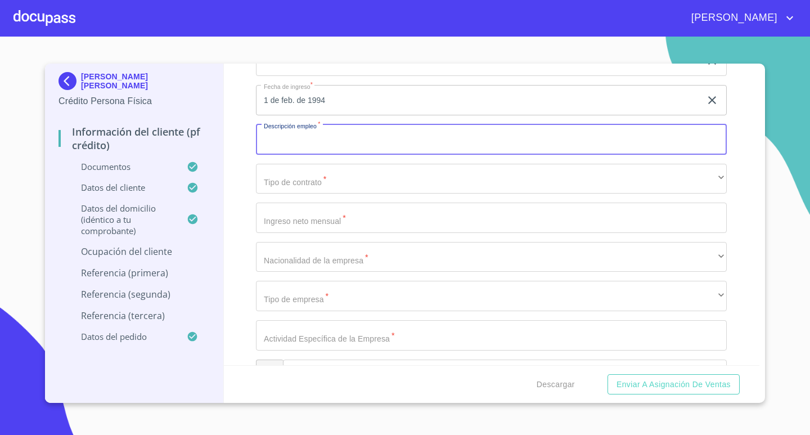
click at [366, 138] on input "Documento de identificación.   *" at bounding box center [491, 139] width 471 height 30
type input "ADMINISTRATIVO"
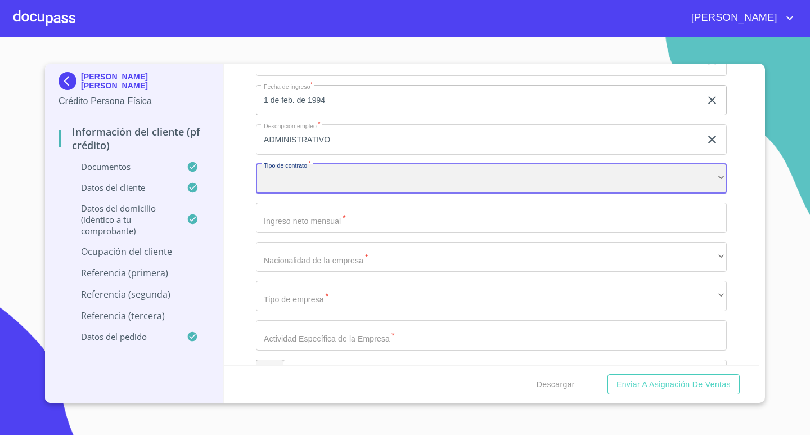
click at [366, 184] on div "​" at bounding box center [491, 179] width 471 height 30
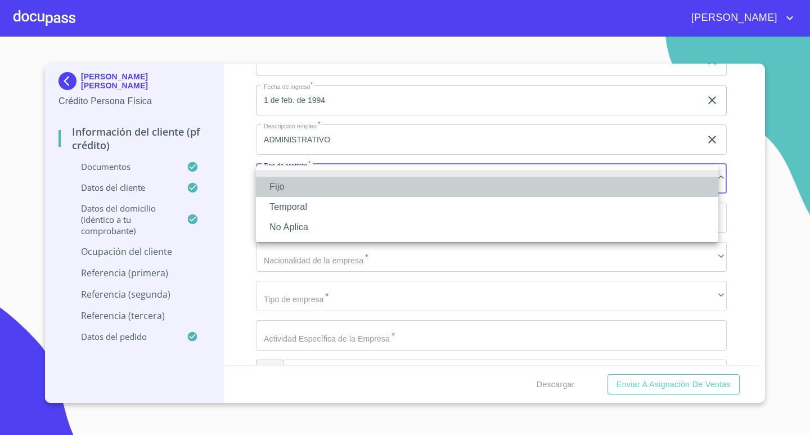
click at [350, 187] on li "Fijo" at bounding box center [487, 187] width 462 height 20
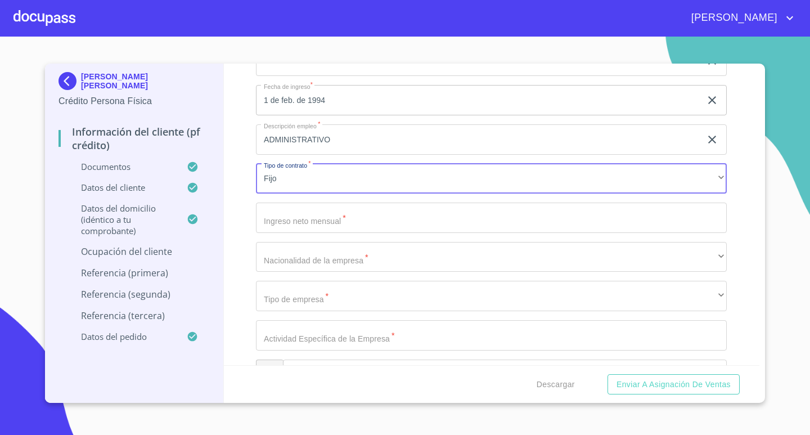
click at [355, 217] on input "Documento de identificación.   *" at bounding box center [491, 217] width 471 height 30
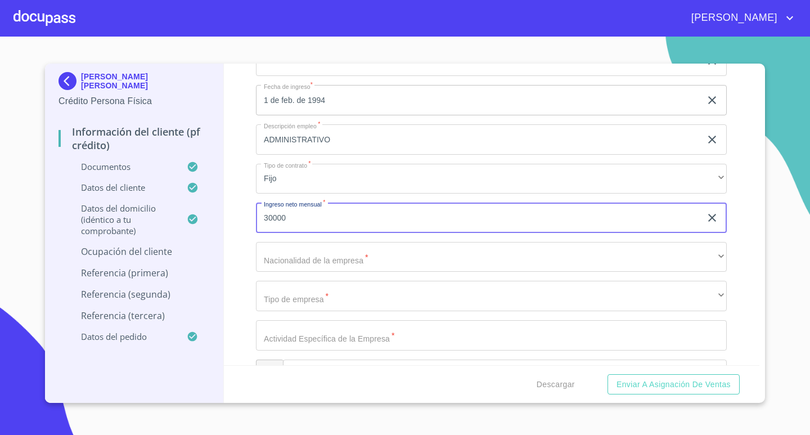
type input "30000"
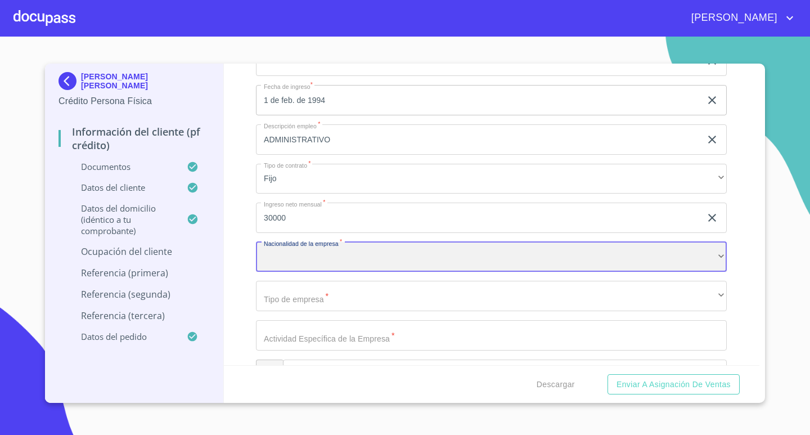
click at [339, 255] on div "​" at bounding box center [491, 257] width 471 height 30
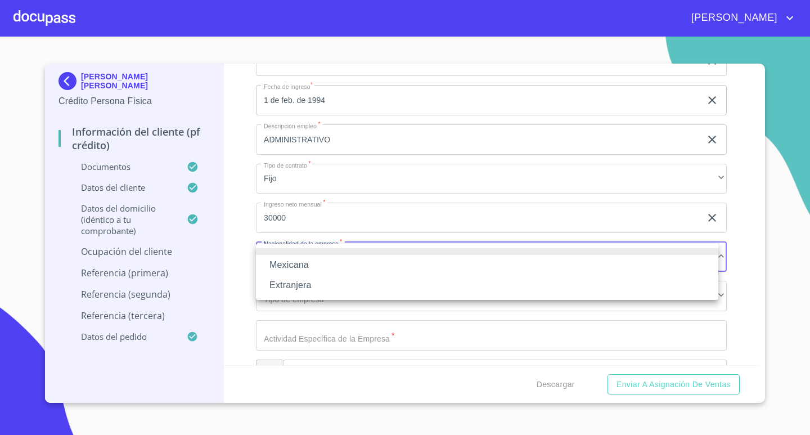
click at [324, 261] on li "Mexicana" at bounding box center [487, 265] width 462 height 20
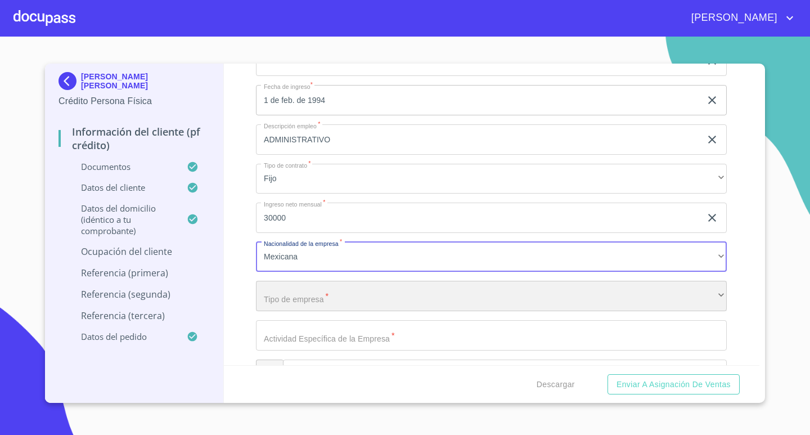
click at [330, 290] on div "​" at bounding box center [491, 296] width 471 height 30
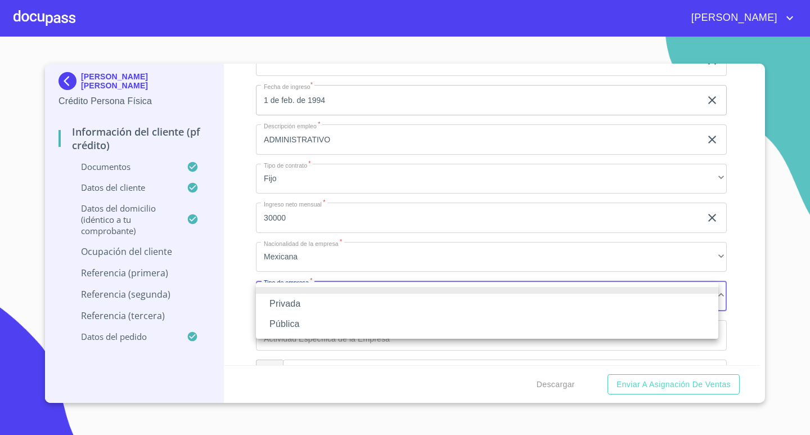
click at [332, 317] on li "Pública" at bounding box center [487, 324] width 462 height 20
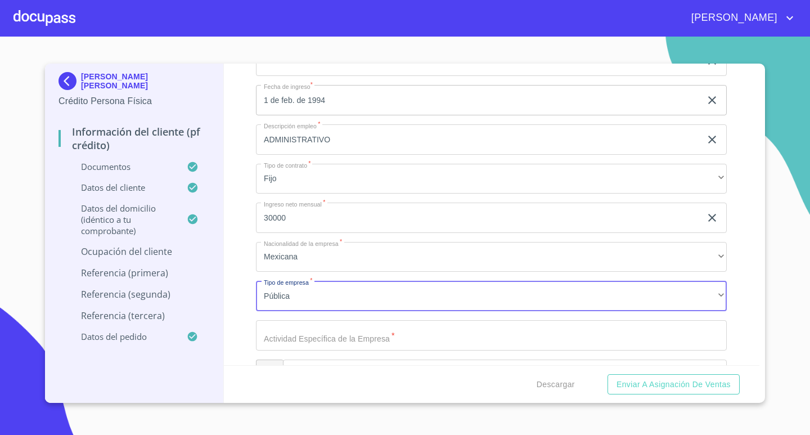
click at [351, 337] on input "Documento de identificación.   *" at bounding box center [491, 335] width 471 height 30
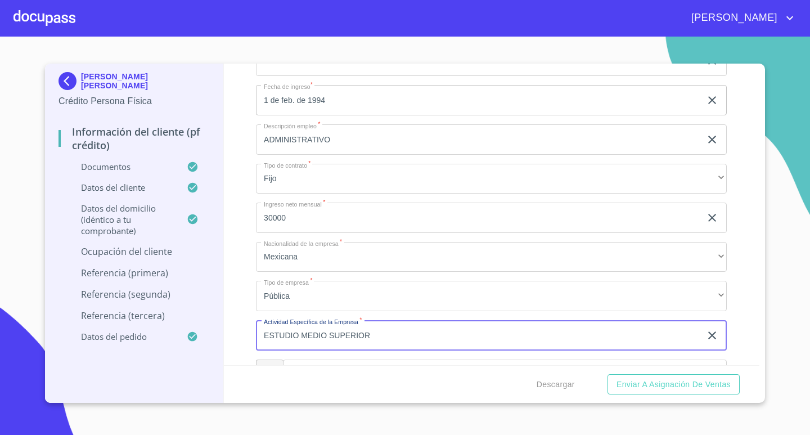
type input "ESTUDIO MEDIO SUPERIOR"
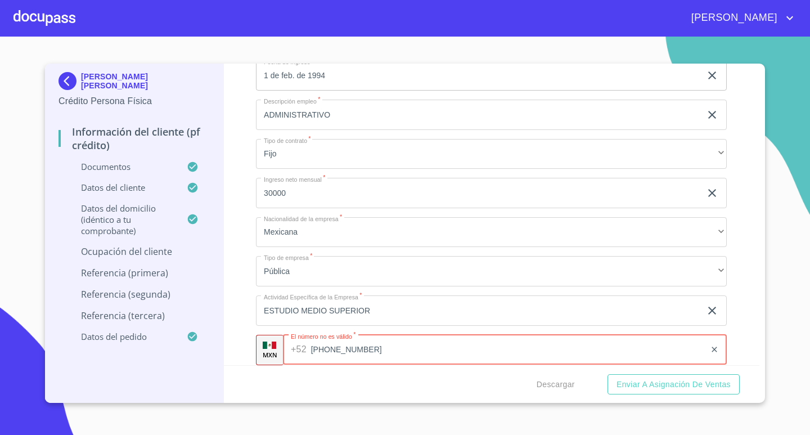
scroll to position [4063, 0]
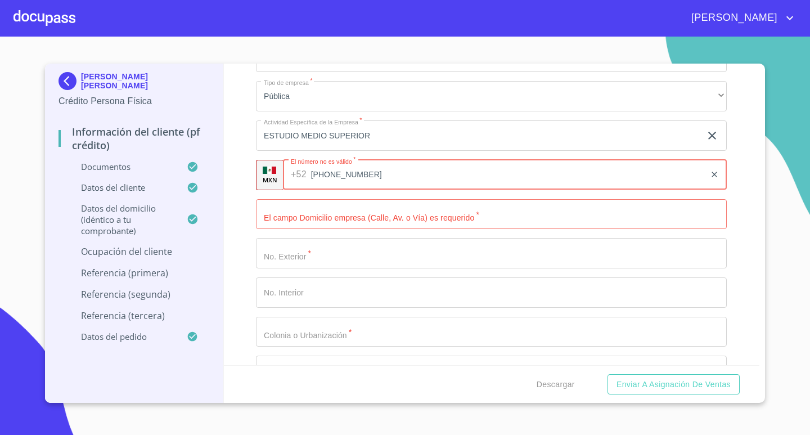
type input "[PHONE_NUMBER]"
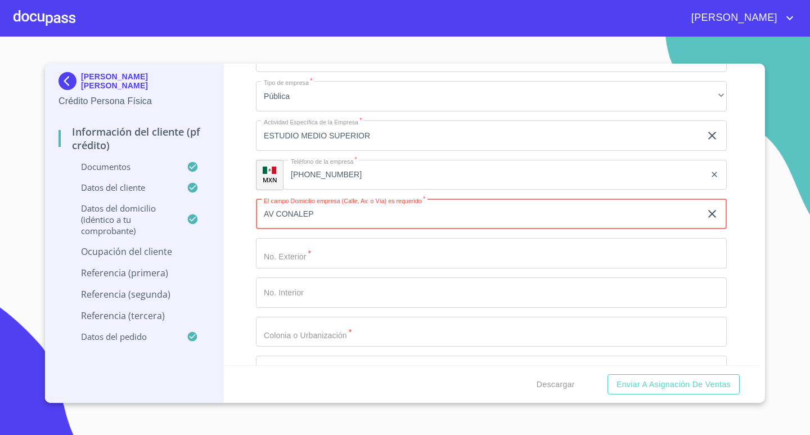
type input "AV CONALEP"
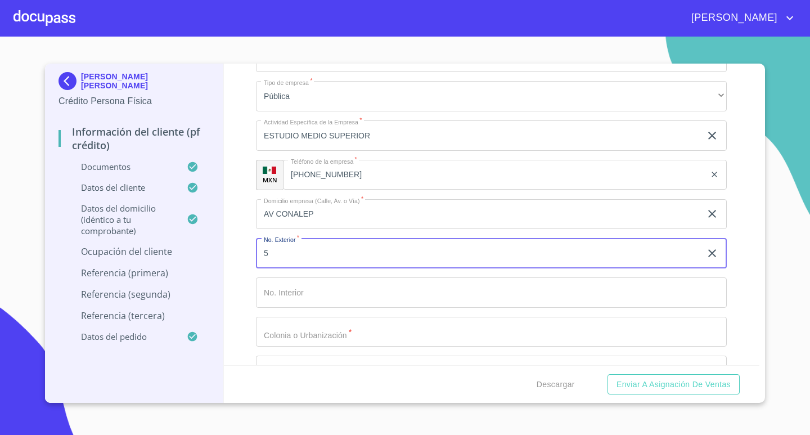
type input "5"
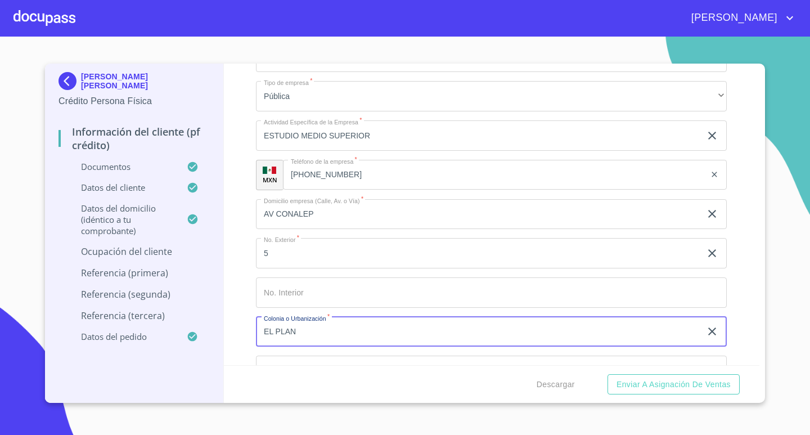
type input "EL PLAN"
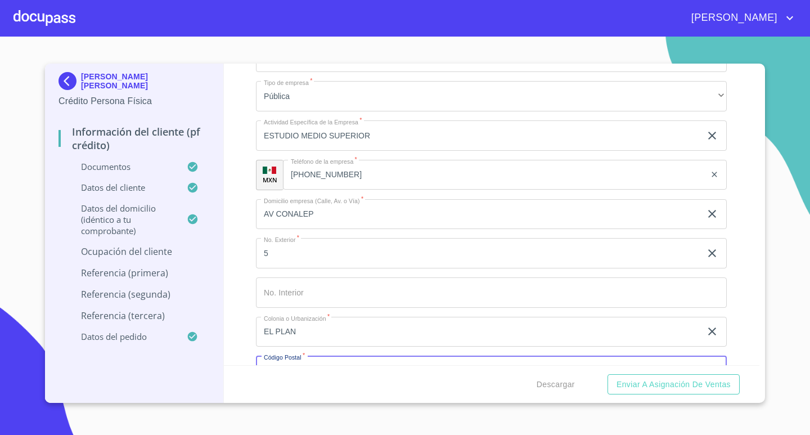
scroll to position [4084, 0]
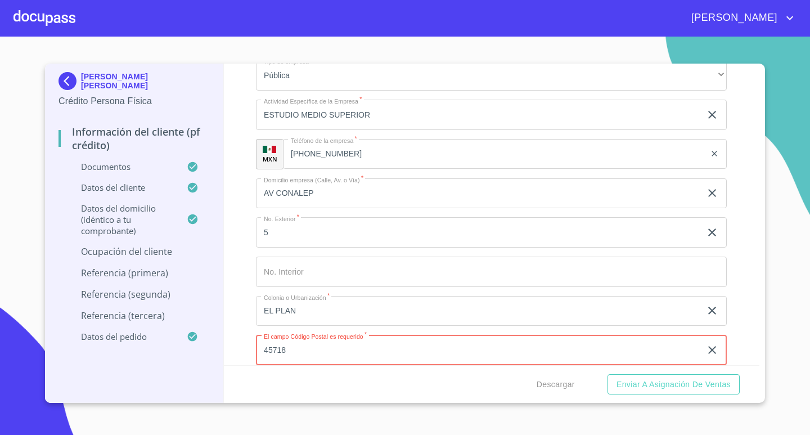
type input "45718"
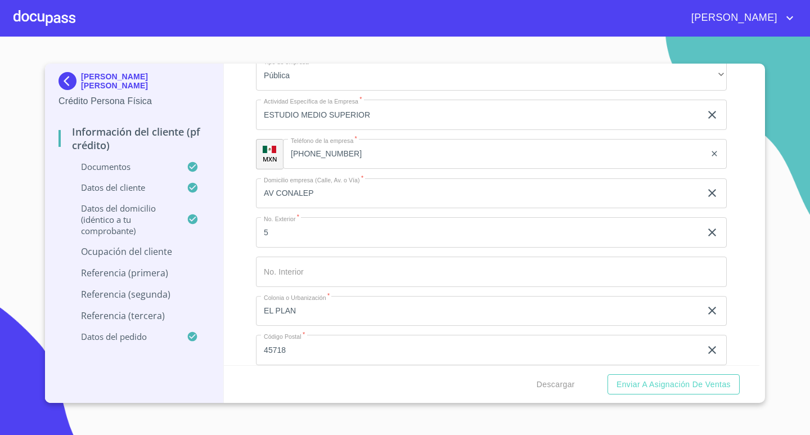
scroll to position [4259, 0]
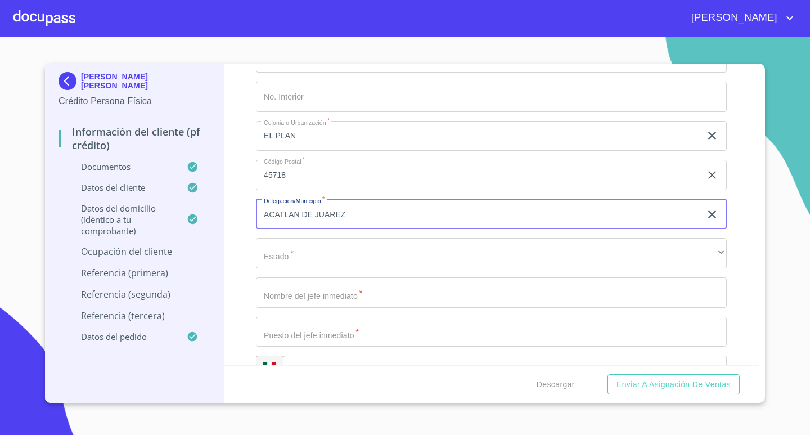
type input "ACATLAN DE JUAREZ"
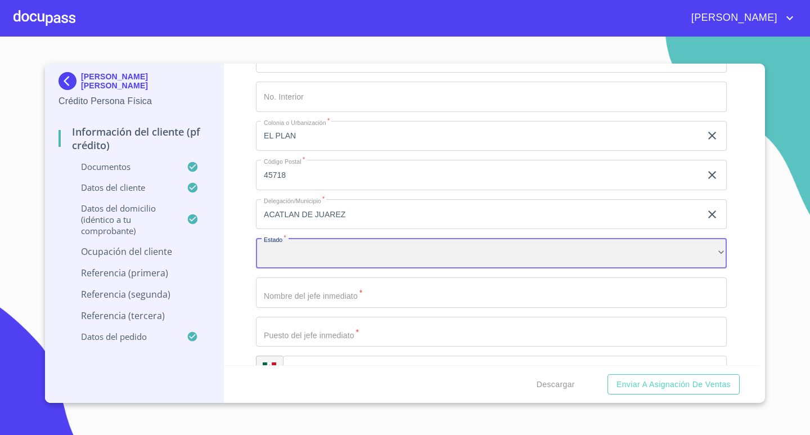
click at [507, 249] on div "​" at bounding box center [491, 253] width 471 height 30
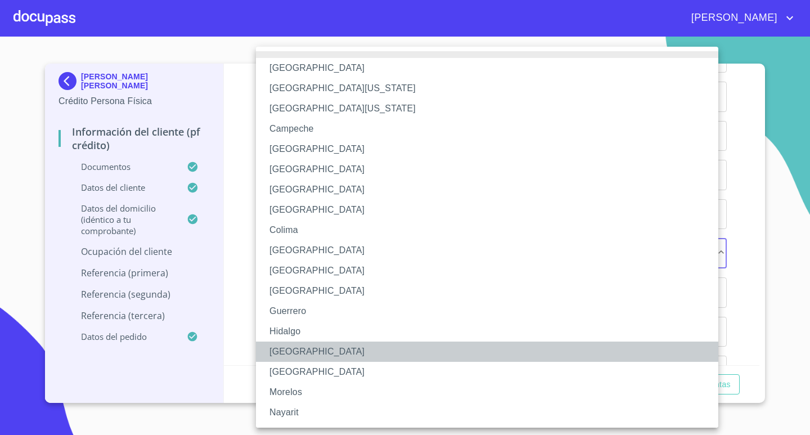
click at [304, 350] on li "[GEOGRAPHIC_DATA]" at bounding box center [491, 351] width 471 height 20
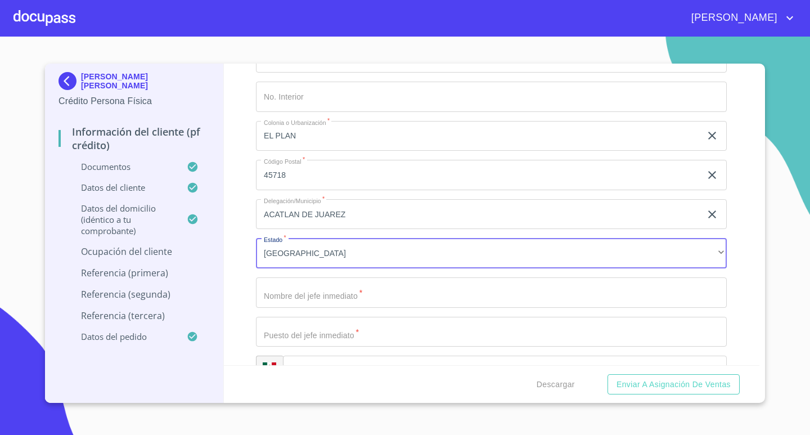
click at [347, 296] on input "Documento de identificación.   *" at bounding box center [491, 292] width 471 height 30
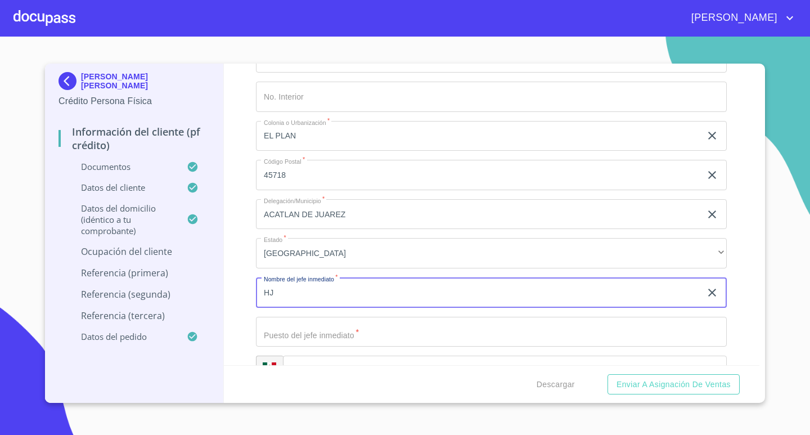
type input "H"
type input "[PERSON_NAME] [PERSON_NAME]"
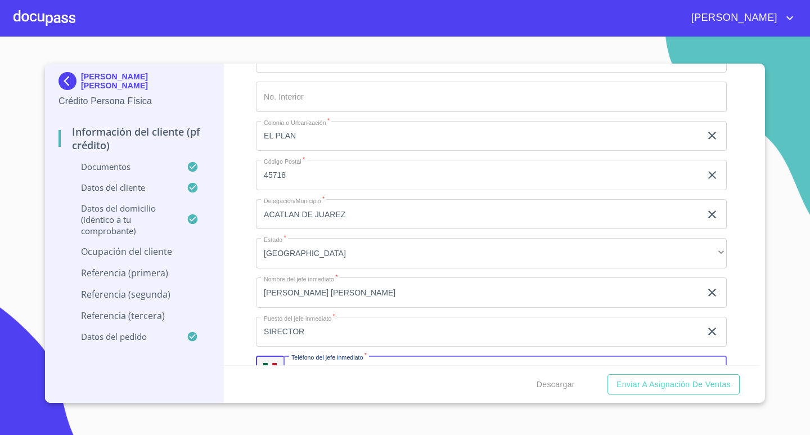
scroll to position [4280, 0]
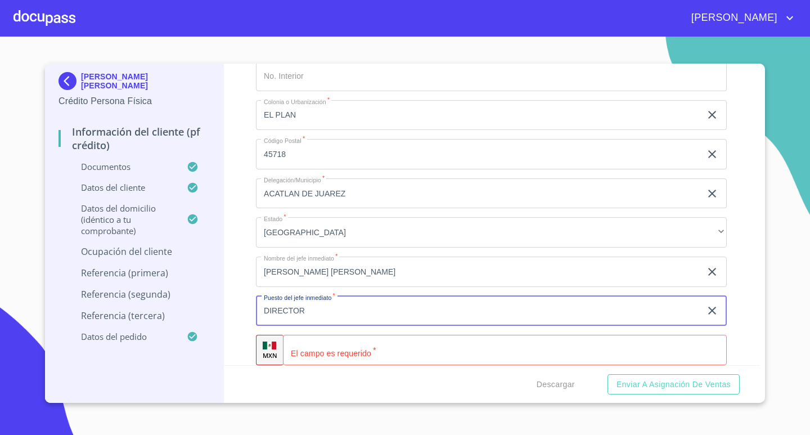
type input "DIRECTOR"
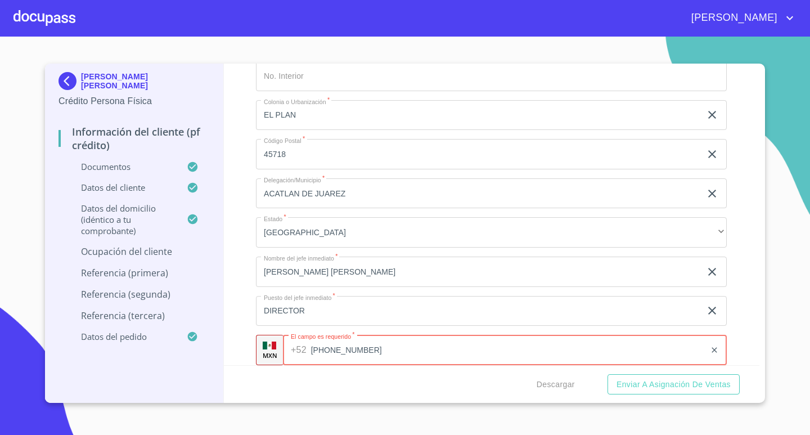
type input "[PHONE_NUMBER]"
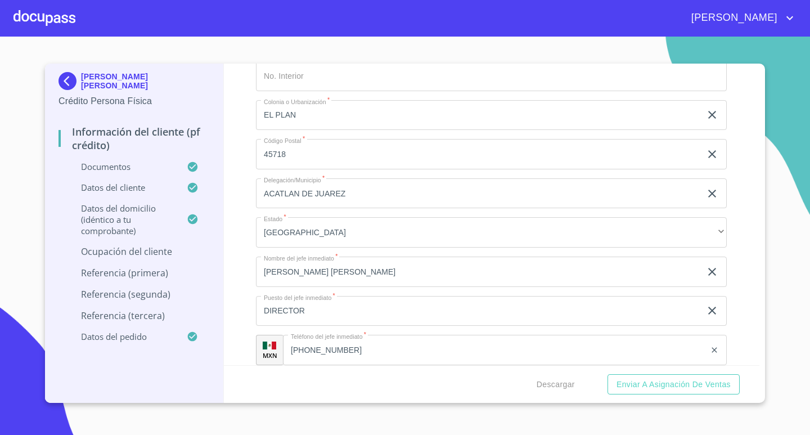
scroll to position [4455, 0]
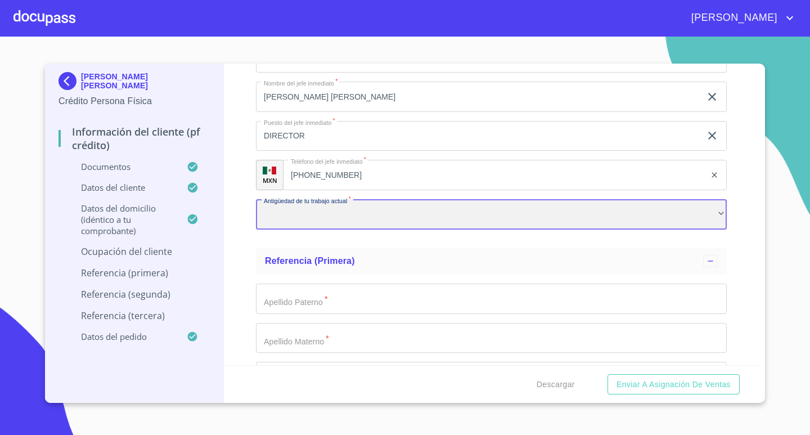
click at [395, 218] on div "​" at bounding box center [491, 214] width 471 height 30
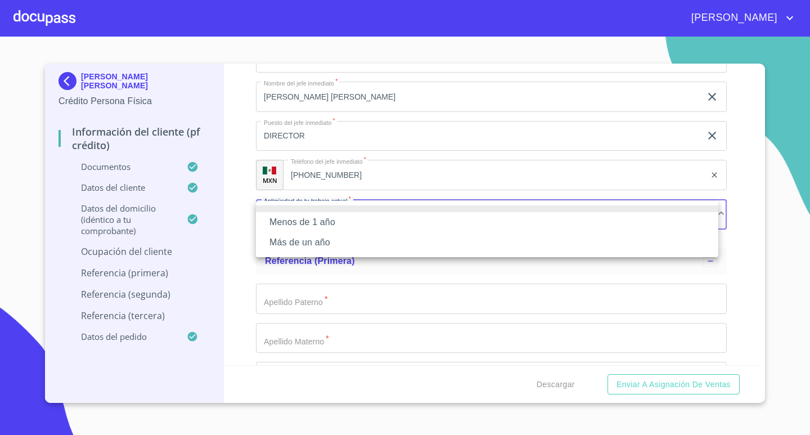
click at [378, 245] on li "Más de un año" at bounding box center [487, 242] width 462 height 20
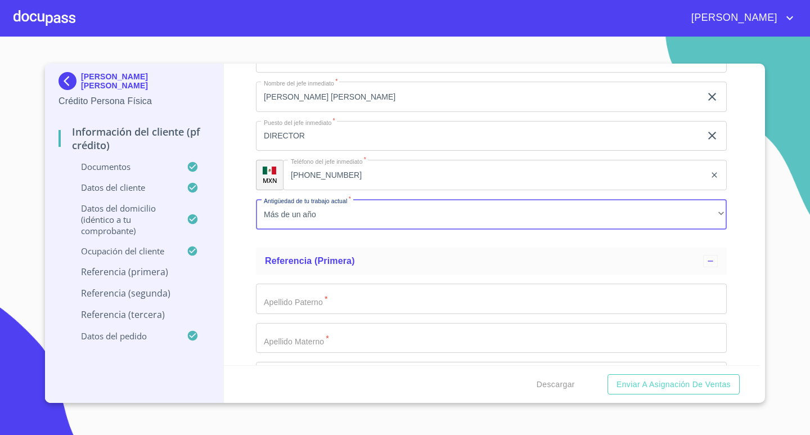
click at [381, 305] on input "Documento de identificación.   *" at bounding box center [491, 298] width 471 height 30
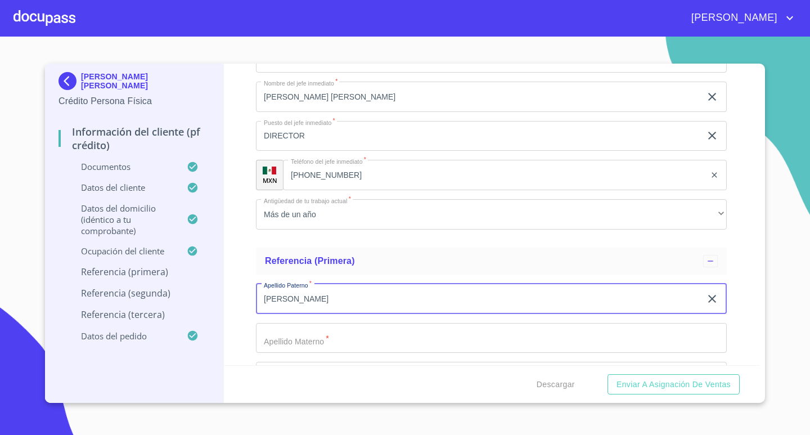
type input "[PERSON_NAME]"
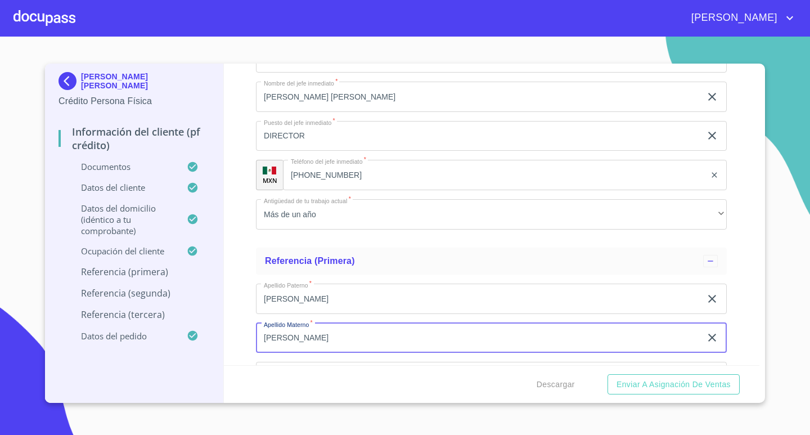
type input "[PERSON_NAME]"
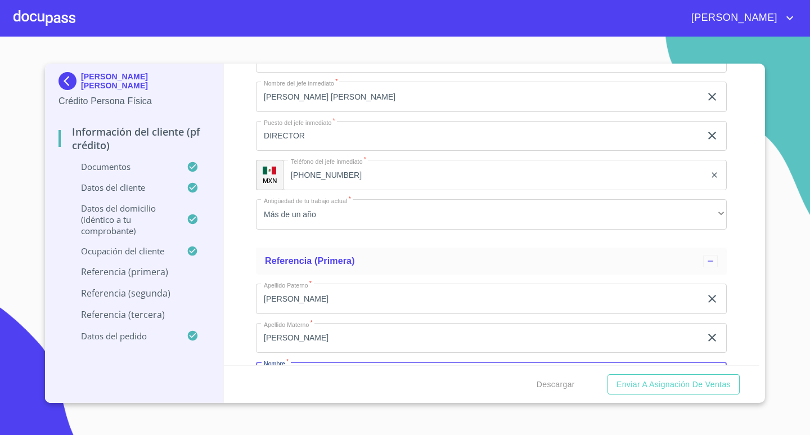
scroll to position [4482, 0]
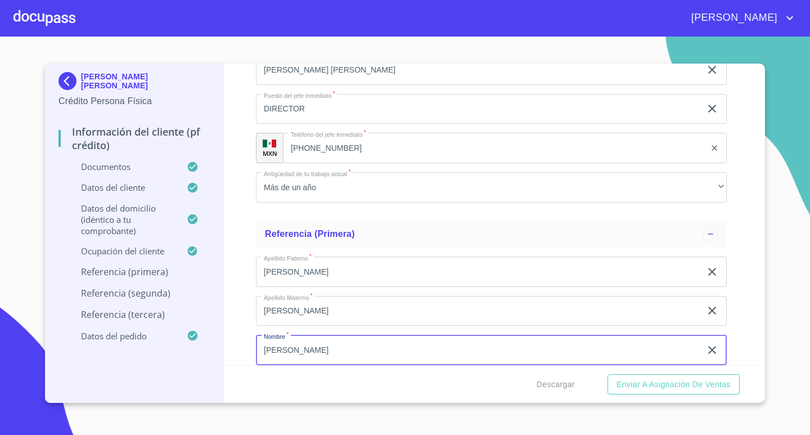
type input "[PERSON_NAME]"
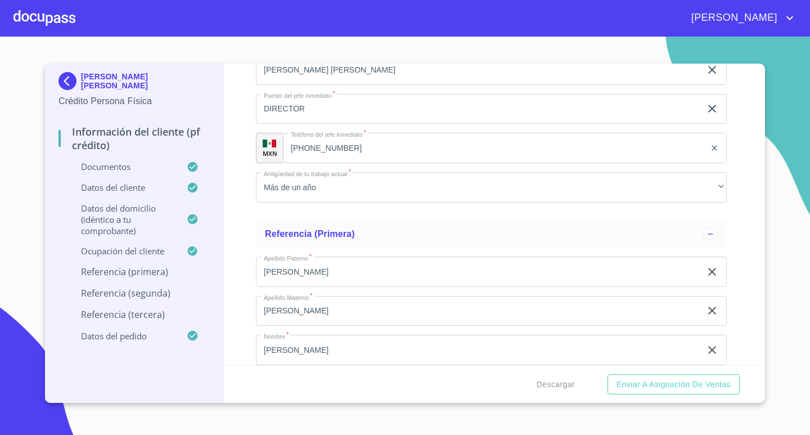
scroll to position [4657, 0]
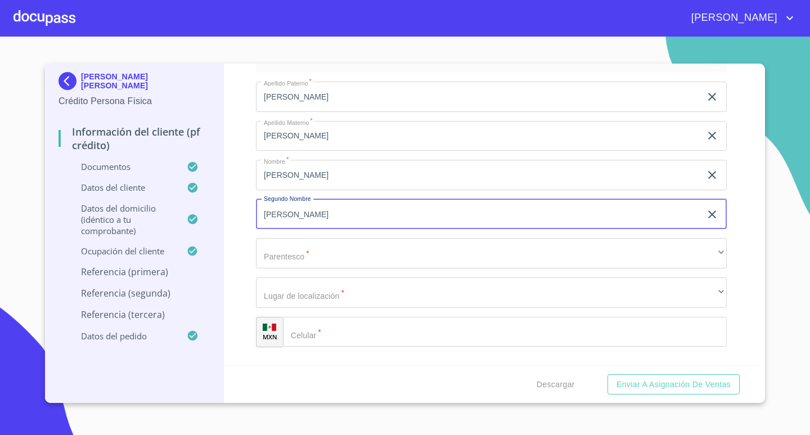
type input "[PERSON_NAME]"
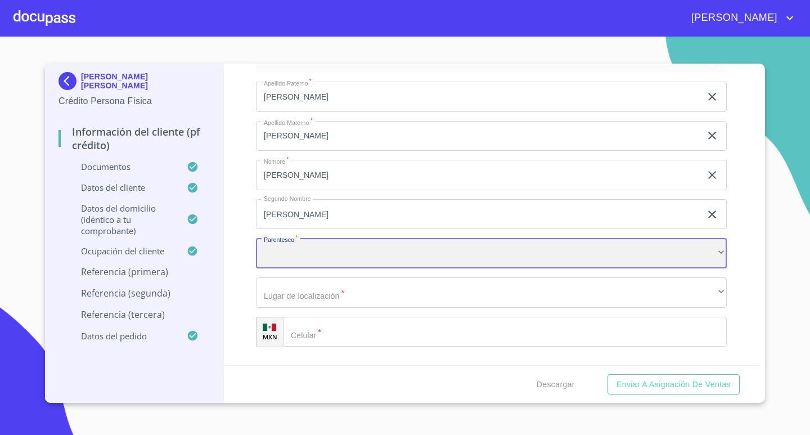
click at [480, 254] on div "​" at bounding box center [491, 253] width 471 height 30
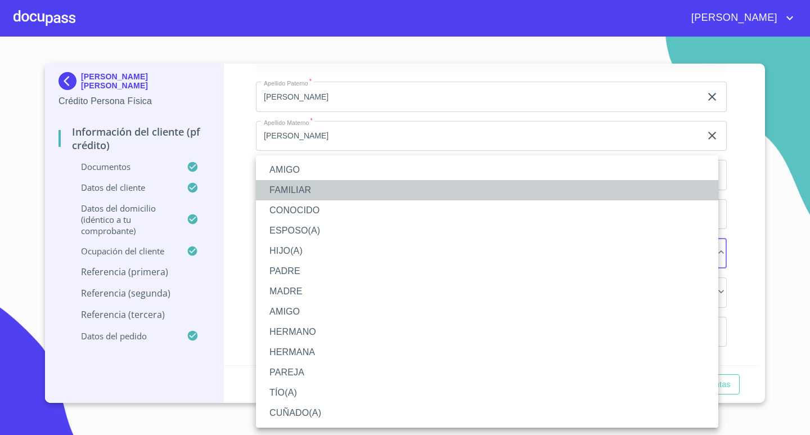
click at [314, 184] on li "FAMILIAR" at bounding box center [487, 190] width 462 height 20
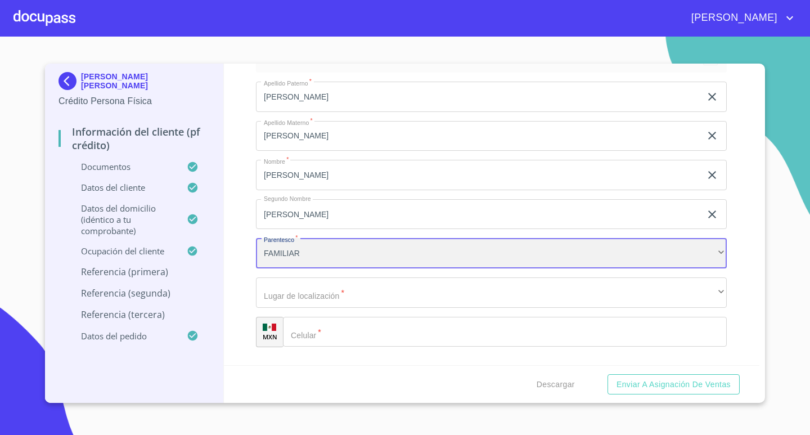
scroll to position [4713, 0]
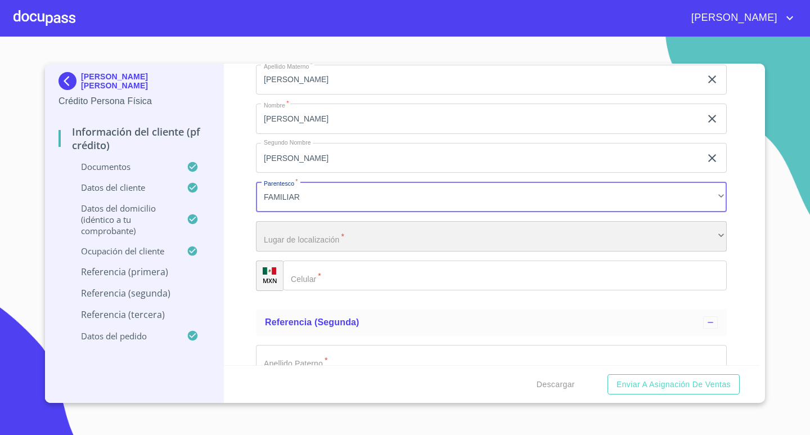
click at [345, 242] on div "​" at bounding box center [491, 236] width 471 height 30
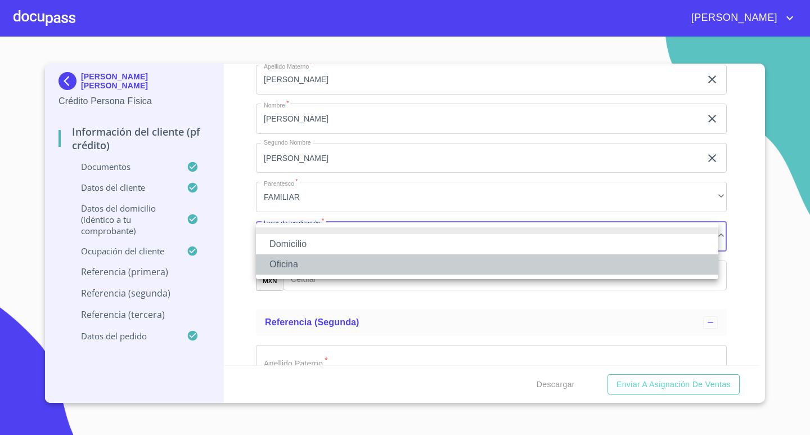
click at [339, 265] on li "Oficina" at bounding box center [487, 264] width 462 height 20
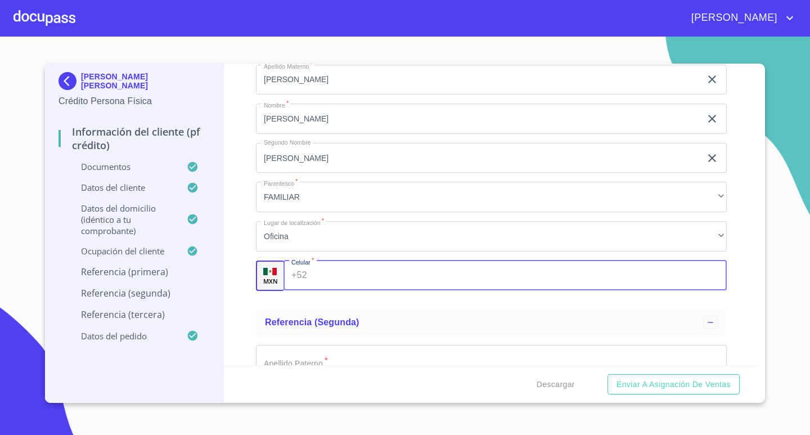
click at [367, 276] on input "Documento de identificación.   *" at bounding box center [520, 275] width 416 height 30
type input "[PHONE_NUMBER]"
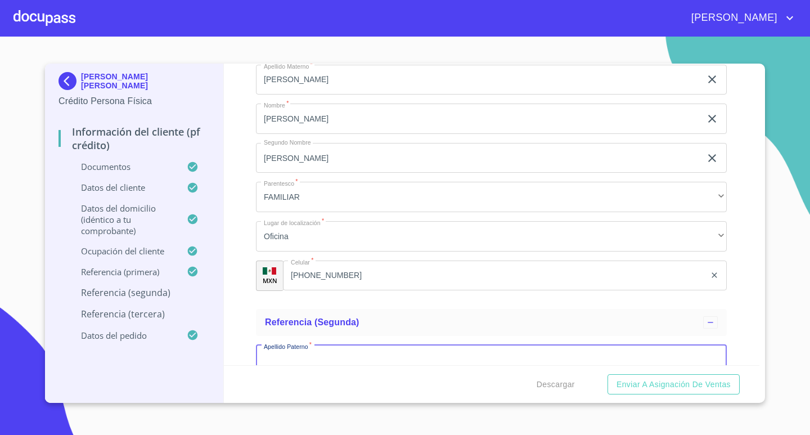
scroll to position [4723, 0]
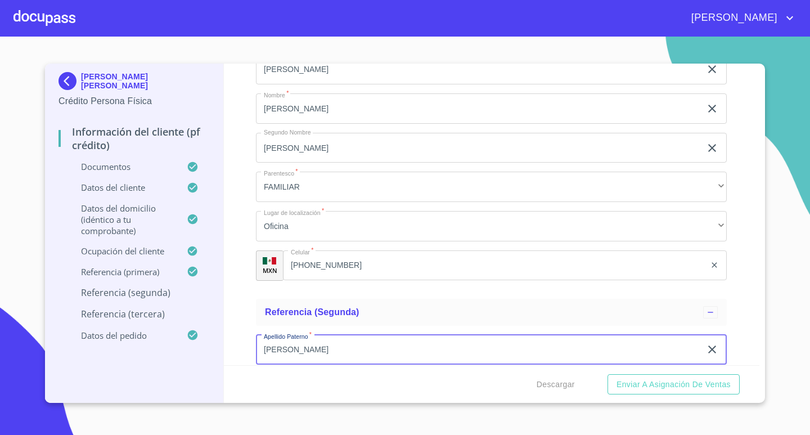
type input "[PERSON_NAME]"
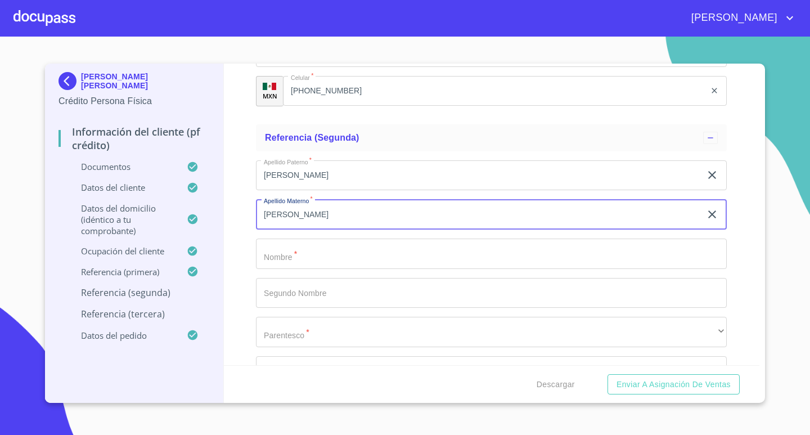
type input "[PERSON_NAME]"
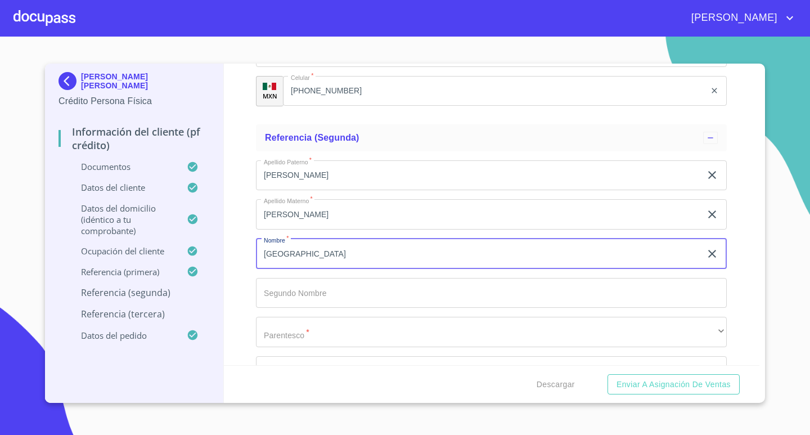
type input "[GEOGRAPHIC_DATA]"
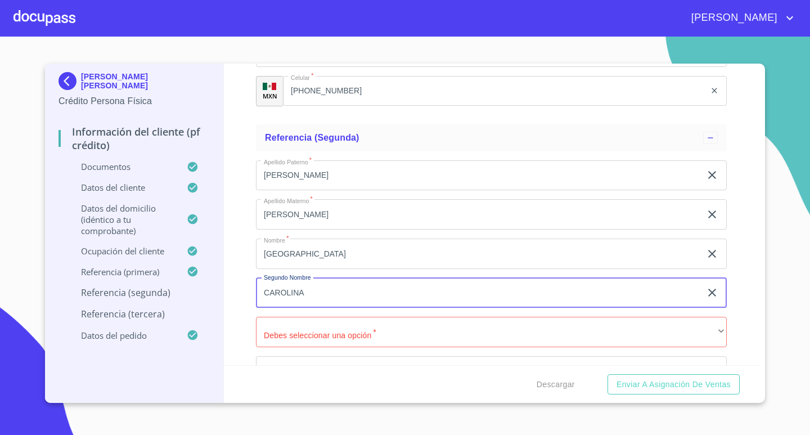
type input "CAROLINA"
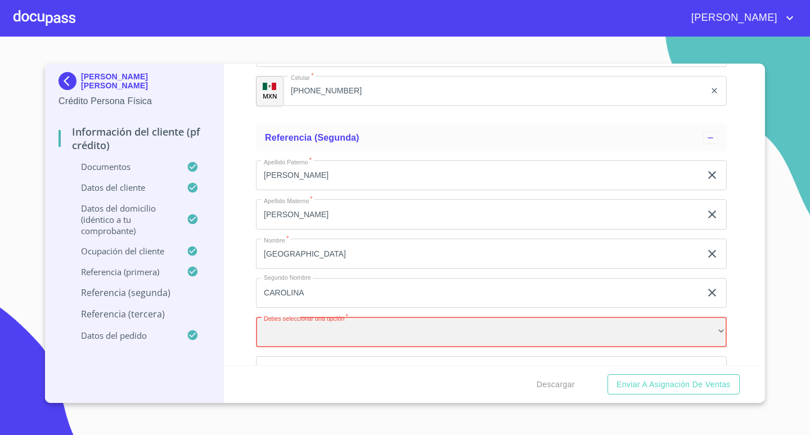
click at [637, 332] on div "​" at bounding box center [491, 332] width 471 height 30
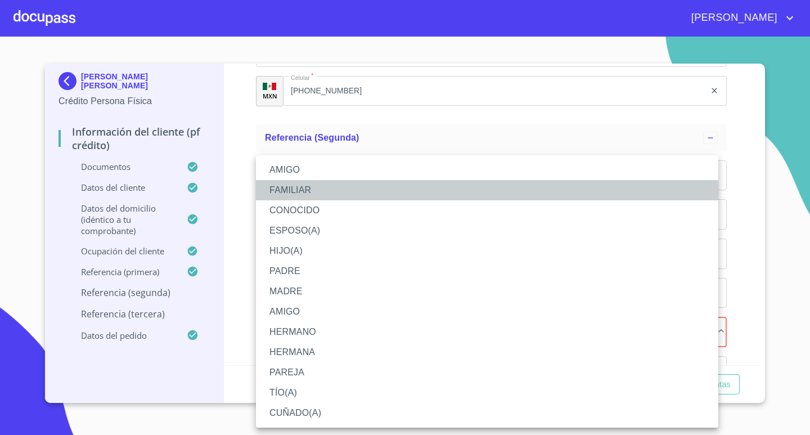
click at [312, 190] on li "FAMILIAR" at bounding box center [487, 190] width 462 height 20
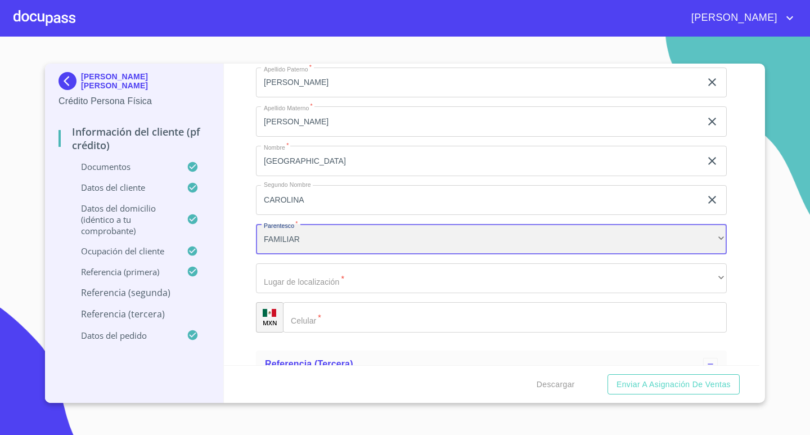
scroll to position [5010, 0]
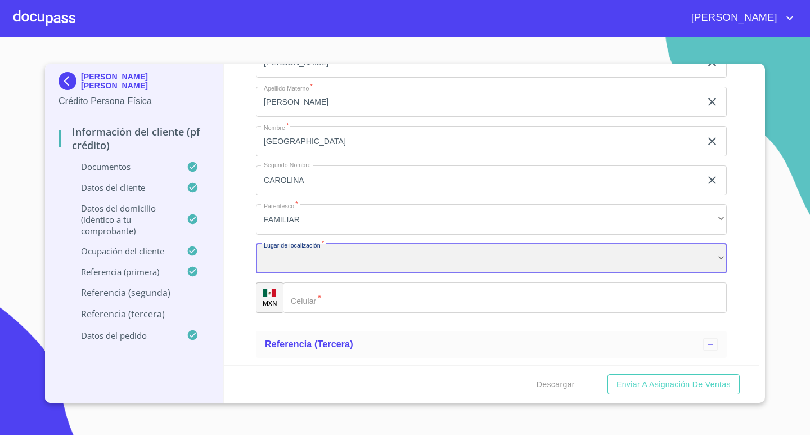
click at [373, 262] on div "​" at bounding box center [491, 259] width 471 height 30
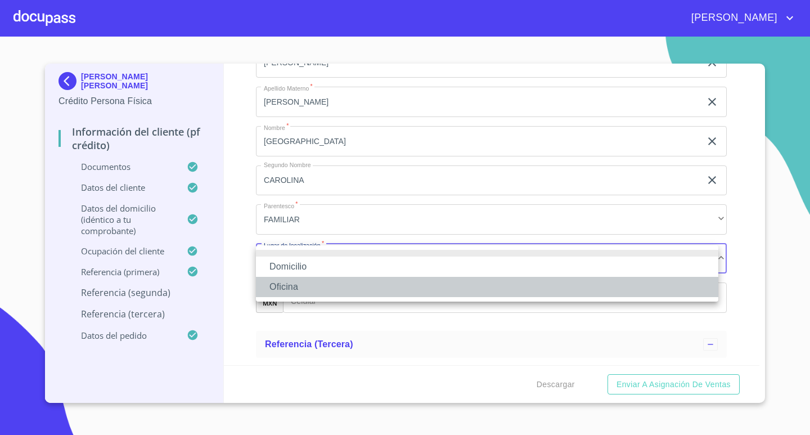
click at [359, 292] on li "Oficina" at bounding box center [487, 287] width 462 height 20
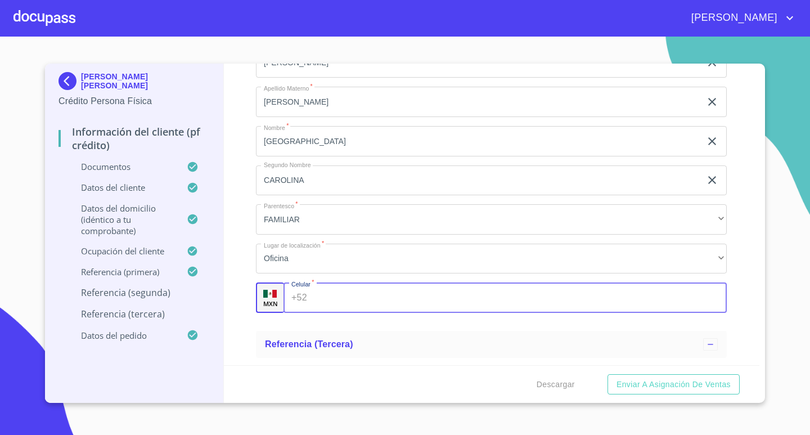
click at [384, 292] on input "Documento de identificación.   *" at bounding box center [520, 297] width 416 height 30
type input "[PHONE_NUMBER]"
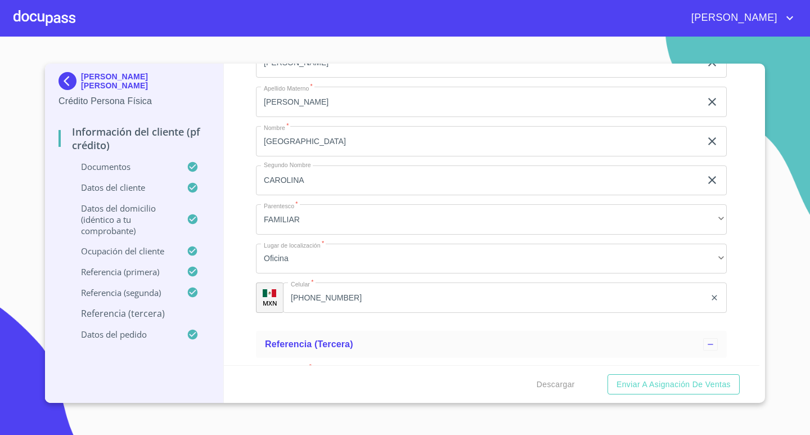
scroll to position [5178, 0]
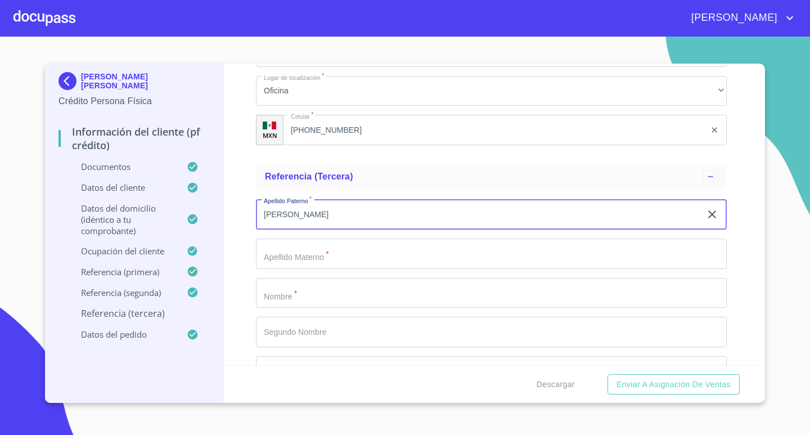
type input "[PERSON_NAME]"
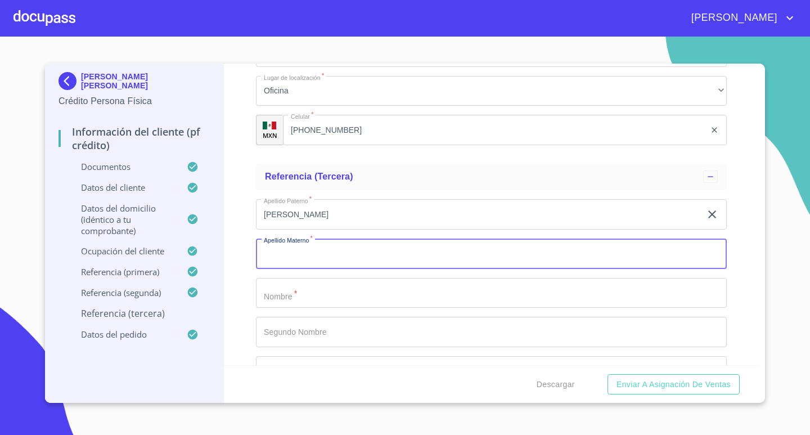
type input "N"
type input "[PERSON_NAME]"
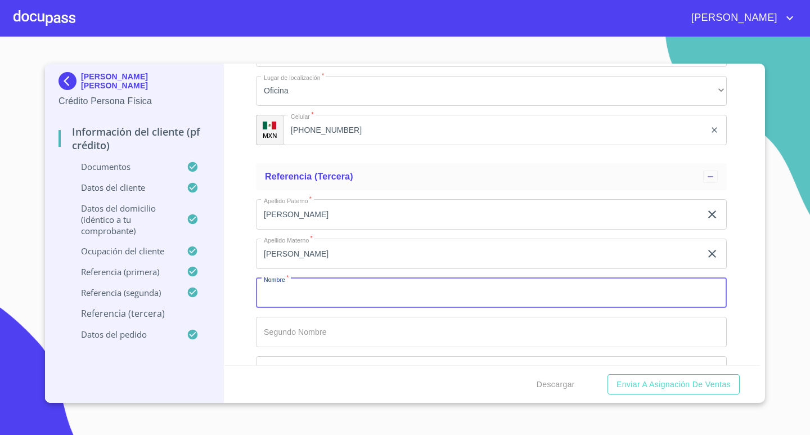
type input "K"
type input "L"
type input "[PERSON_NAME]"
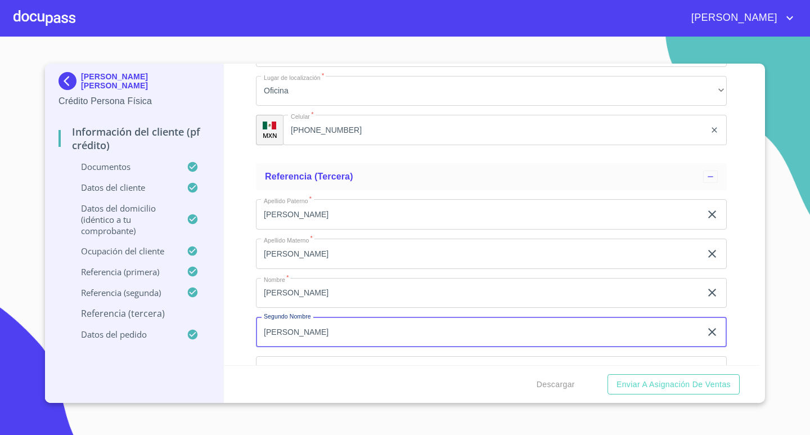
type input "[PERSON_NAME]"
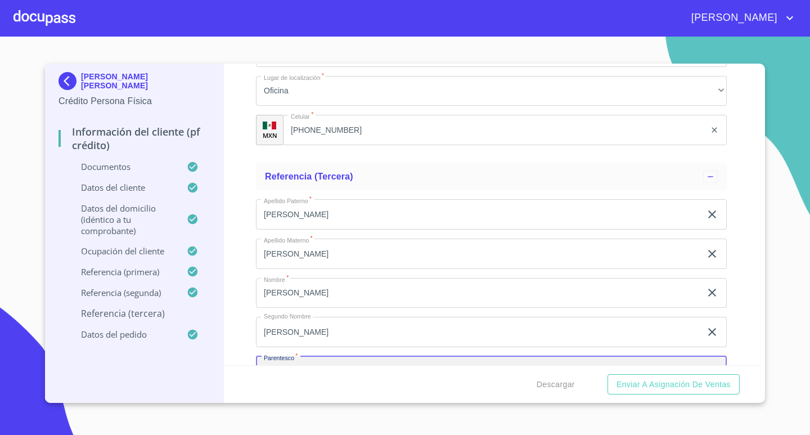
scroll to position [5199, 0]
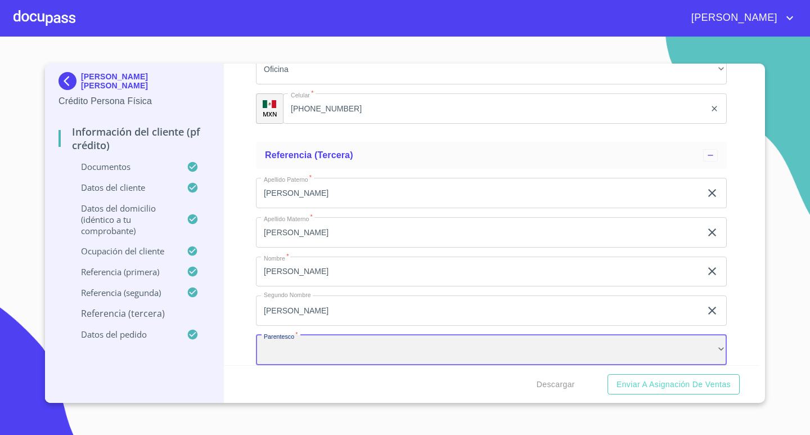
click at [429, 354] on div "​" at bounding box center [491, 350] width 471 height 30
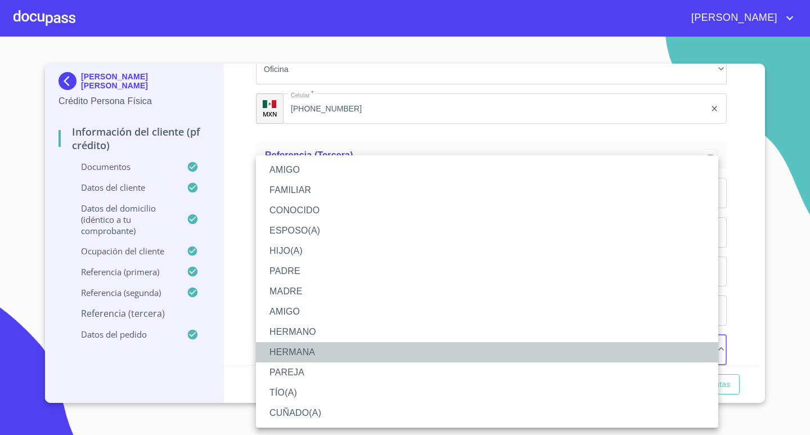
click at [337, 353] on li "HERMANA" at bounding box center [487, 352] width 462 height 20
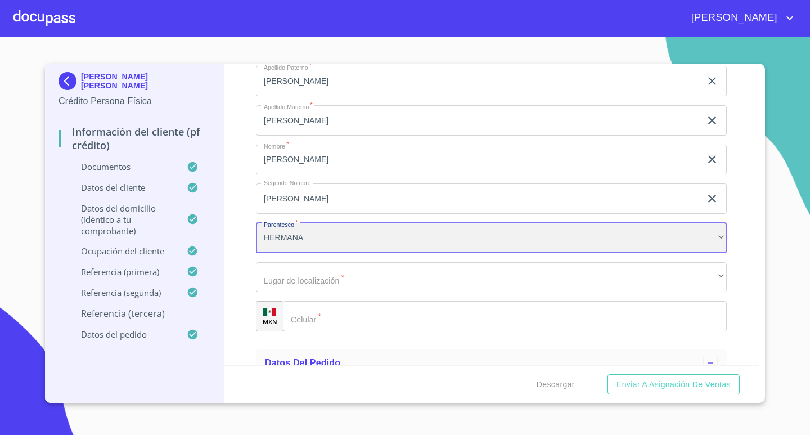
scroll to position [5312, 0]
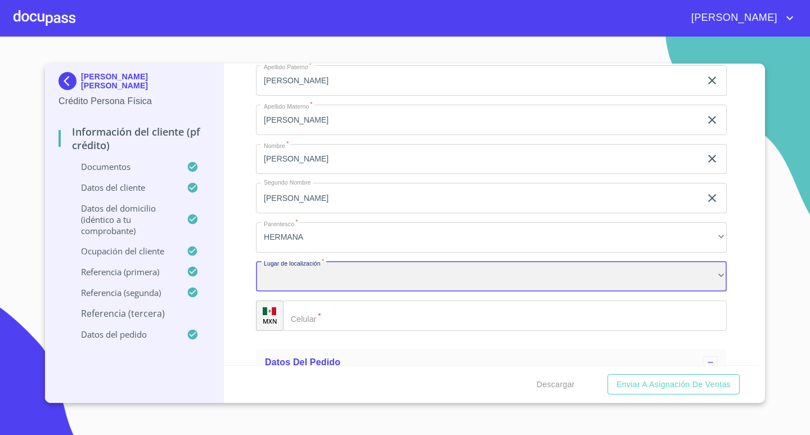
click at [361, 278] on div "​" at bounding box center [491, 277] width 471 height 30
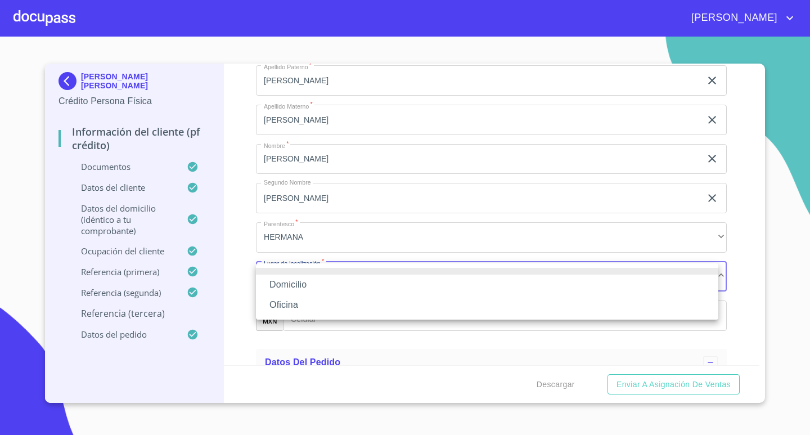
click at [345, 302] on li "Oficina" at bounding box center [487, 305] width 462 height 20
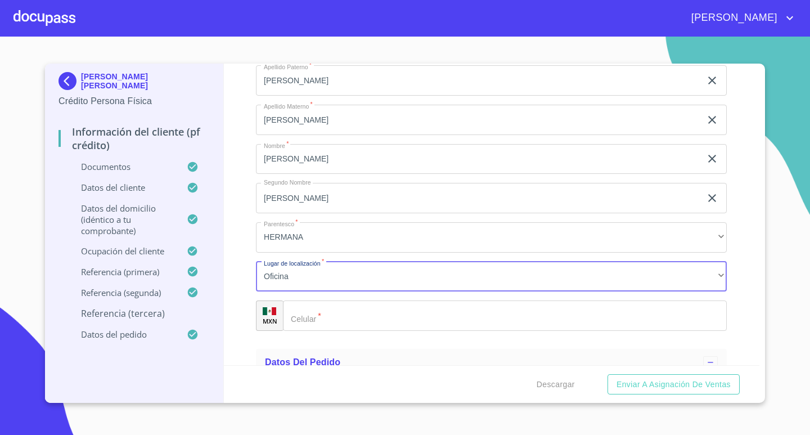
click at [371, 321] on input "Documento de identificación.   *" at bounding box center [505, 315] width 444 height 30
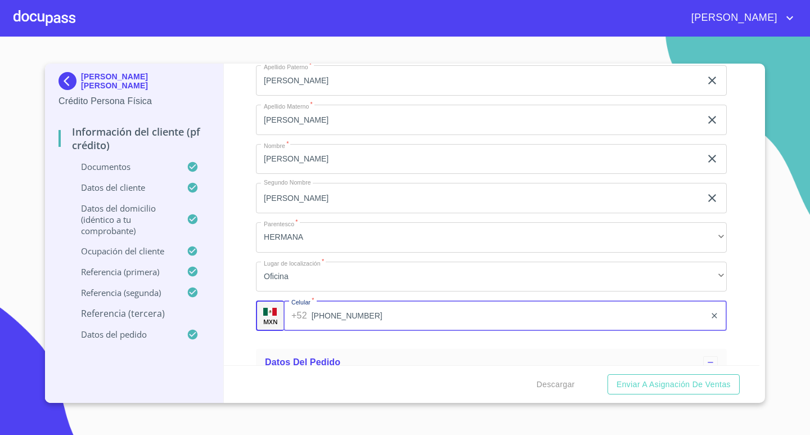
type input "[PHONE_NUMBER]"
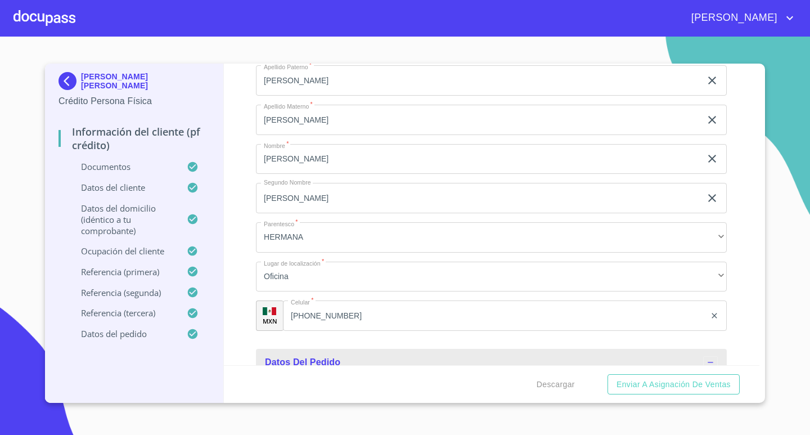
scroll to position [5323, 0]
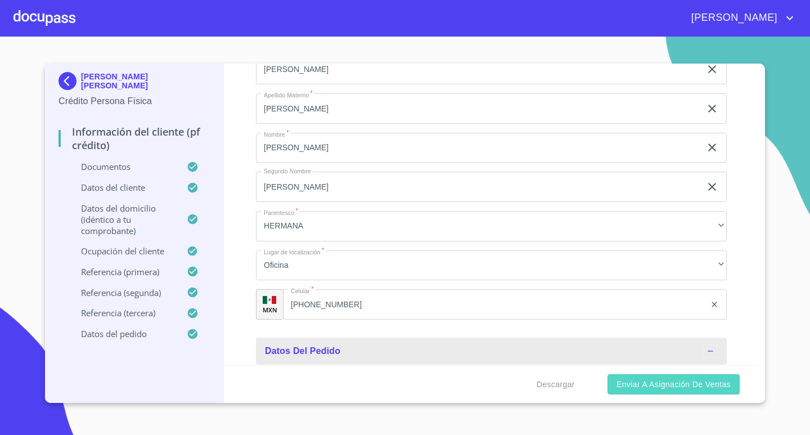
click at [661, 388] on span "Enviar a Asignación de Ventas" at bounding box center [673, 384] width 114 height 14
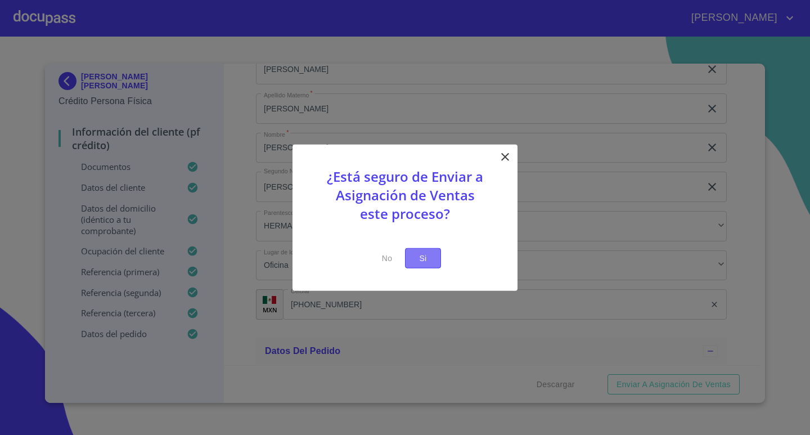
click at [426, 267] on button "Si" at bounding box center [423, 257] width 36 height 21
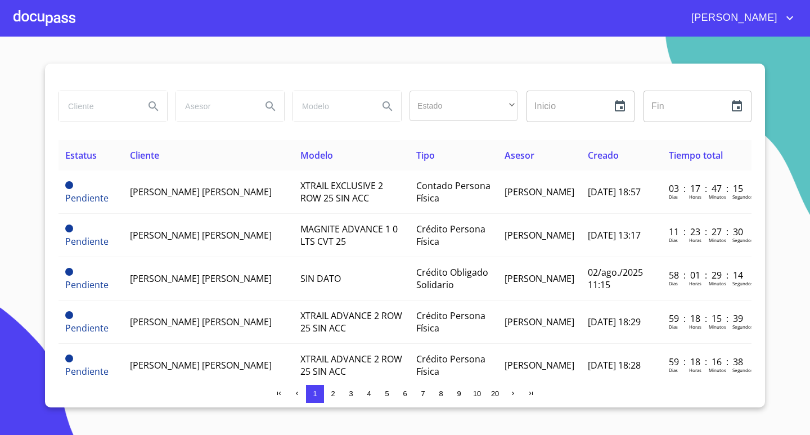
click at [335, 394] on span "2" at bounding box center [332, 393] width 9 height 9
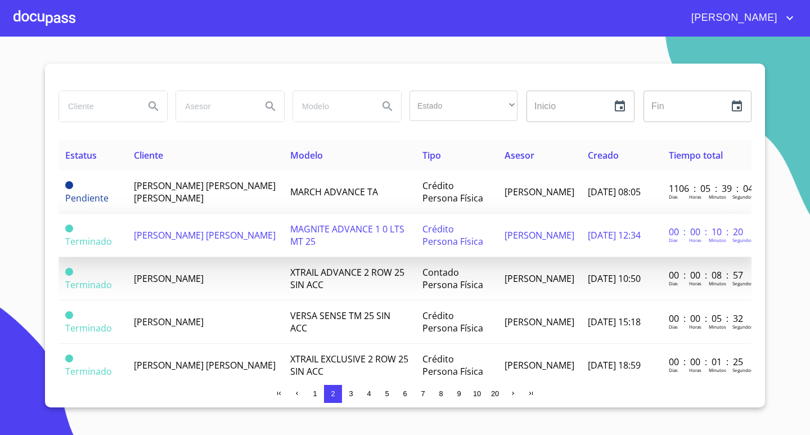
click at [236, 239] on span "[PERSON_NAME] [PERSON_NAME]" at bounding box center [205, 235] width 142 height 12
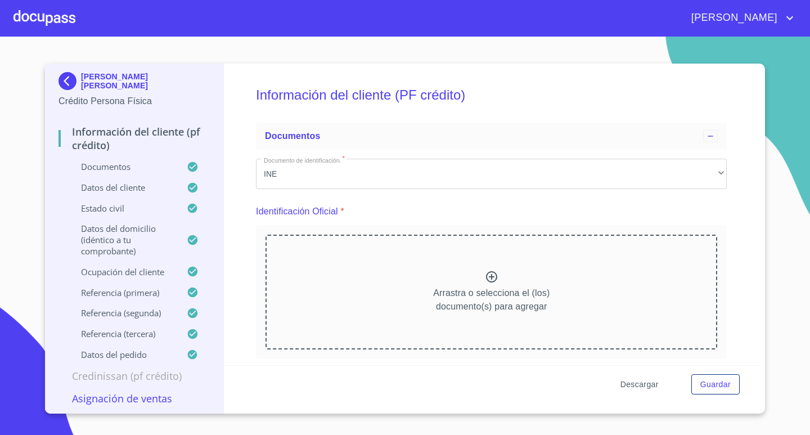
click at [640, 386] on span "Descargar" at bounding box center [639, 384] width 38 height 14
